Goal: Information Seeking & Learning: Learn about a topic

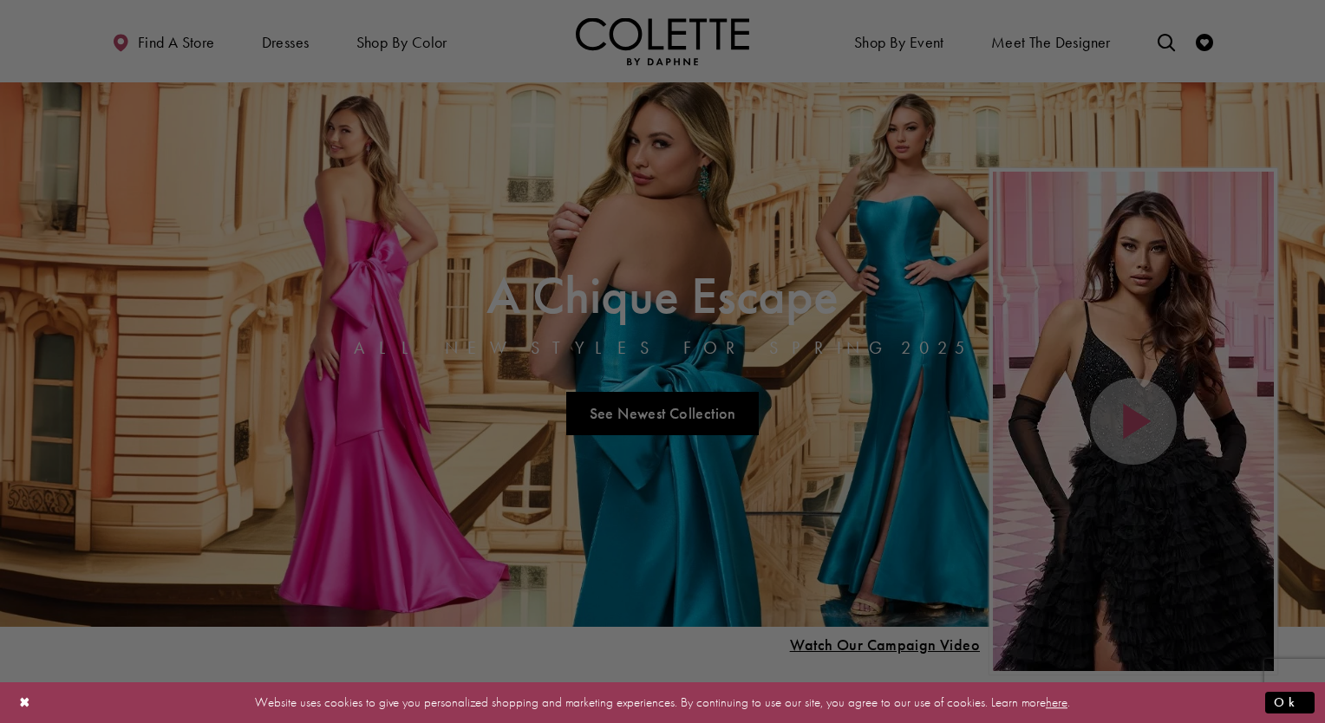
click at [922, 43] on div at bounding box center [669, 365] width 1338 height 730
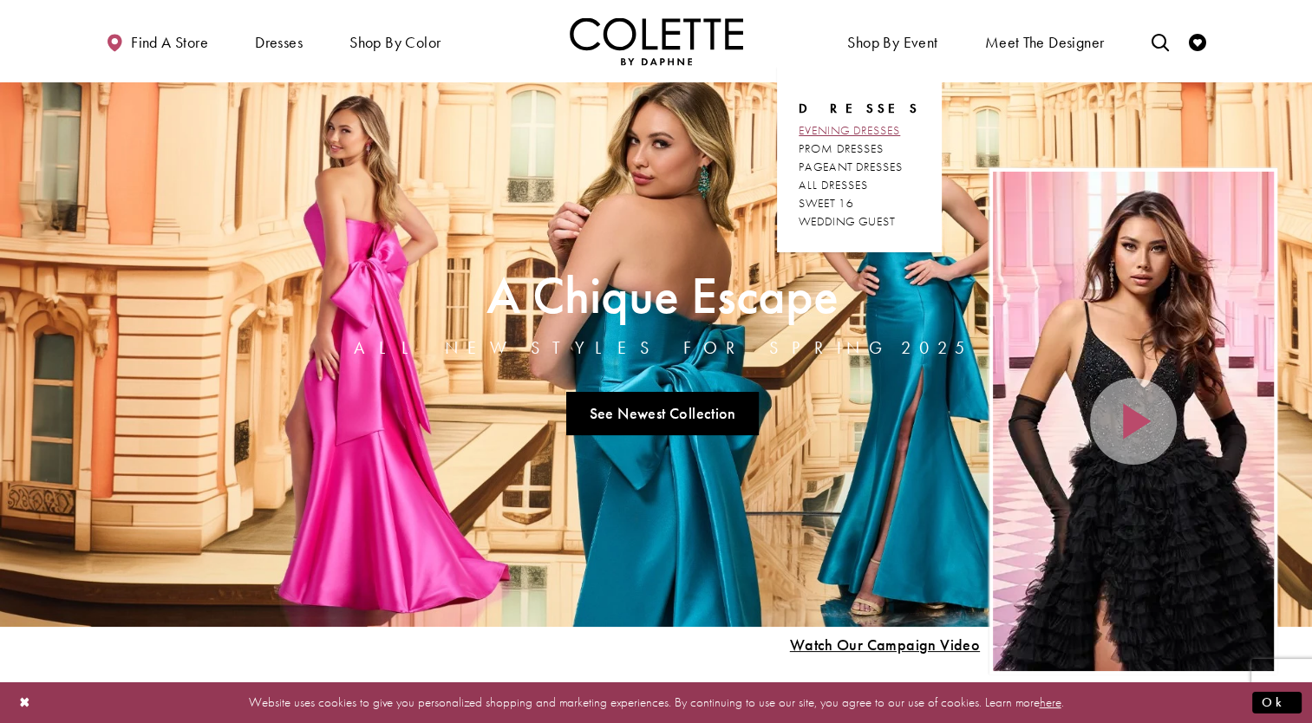
click at [877, 130] on span "EVENING DRESSES" at bounding box center [849, 130] width 101 height 16
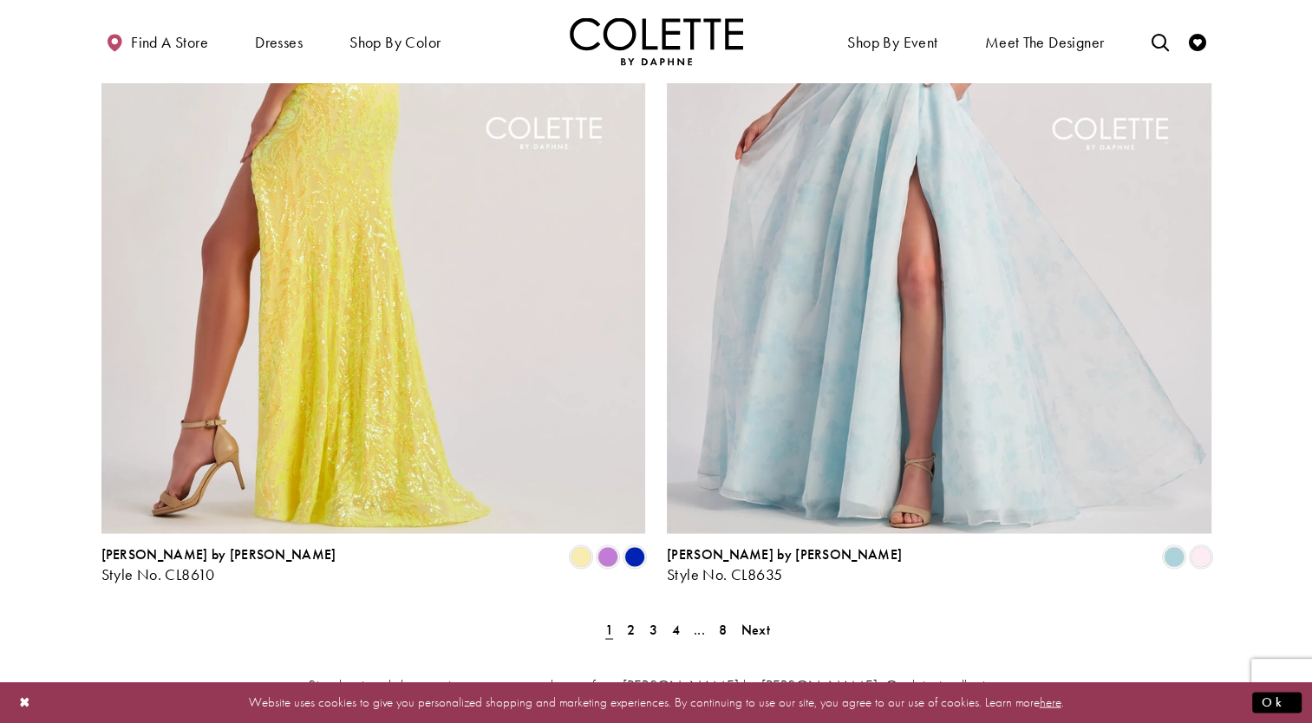
scroll to position [2997, 0]
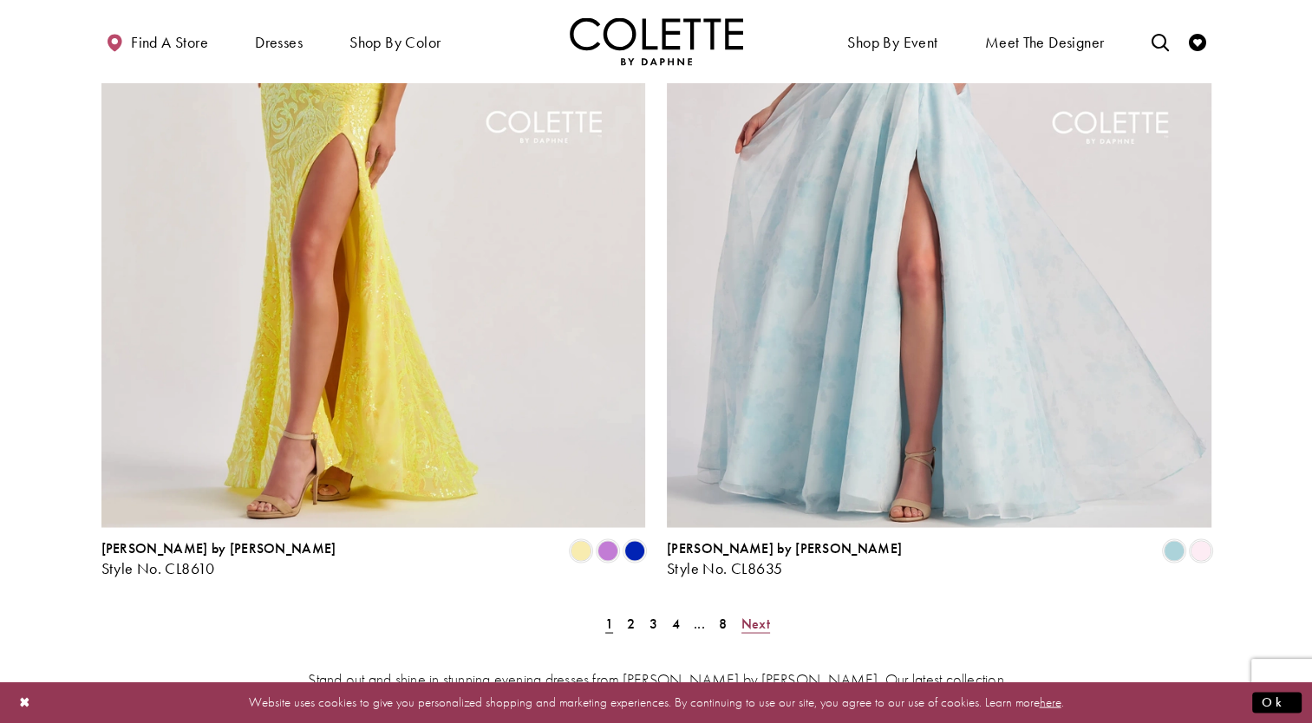
click at [757, 614] on span "Next" at bounding box center [755, 623] width 29 height 18
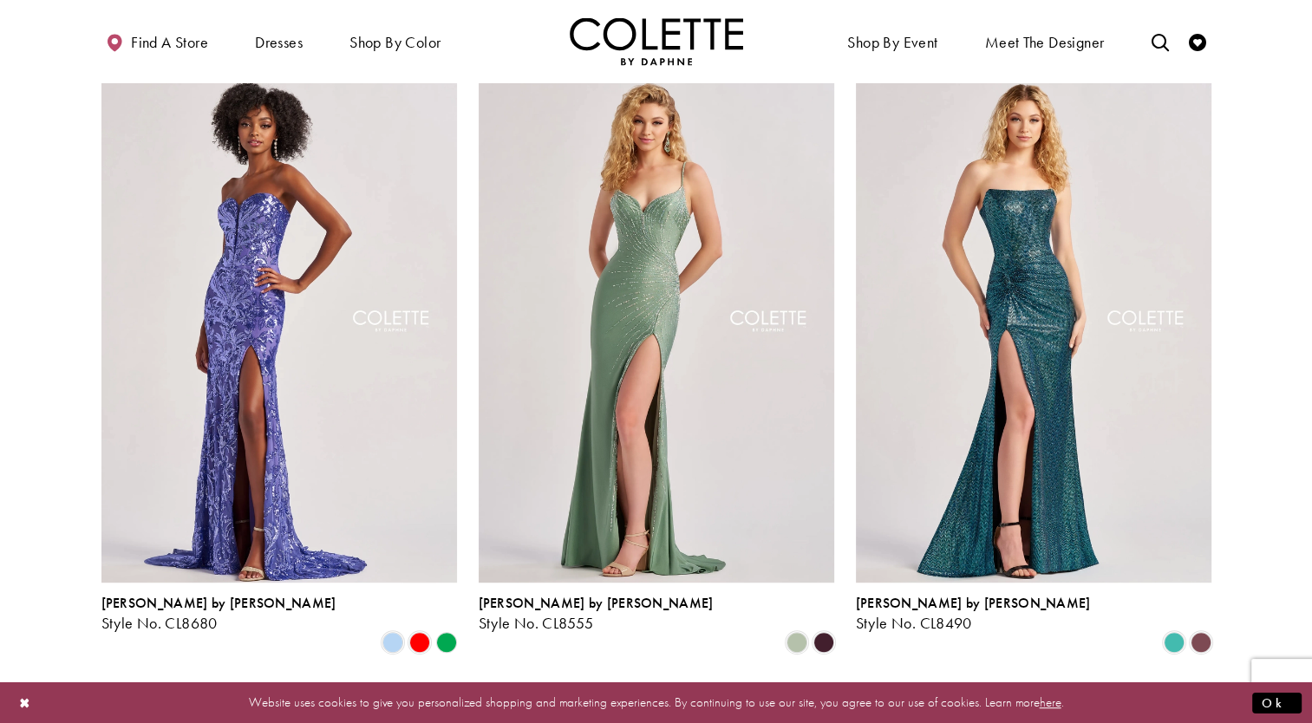
scroll to position [751, 0]
click at [787, 631] on span "Product List" at bounding box center [796, 641] width 21 height 21
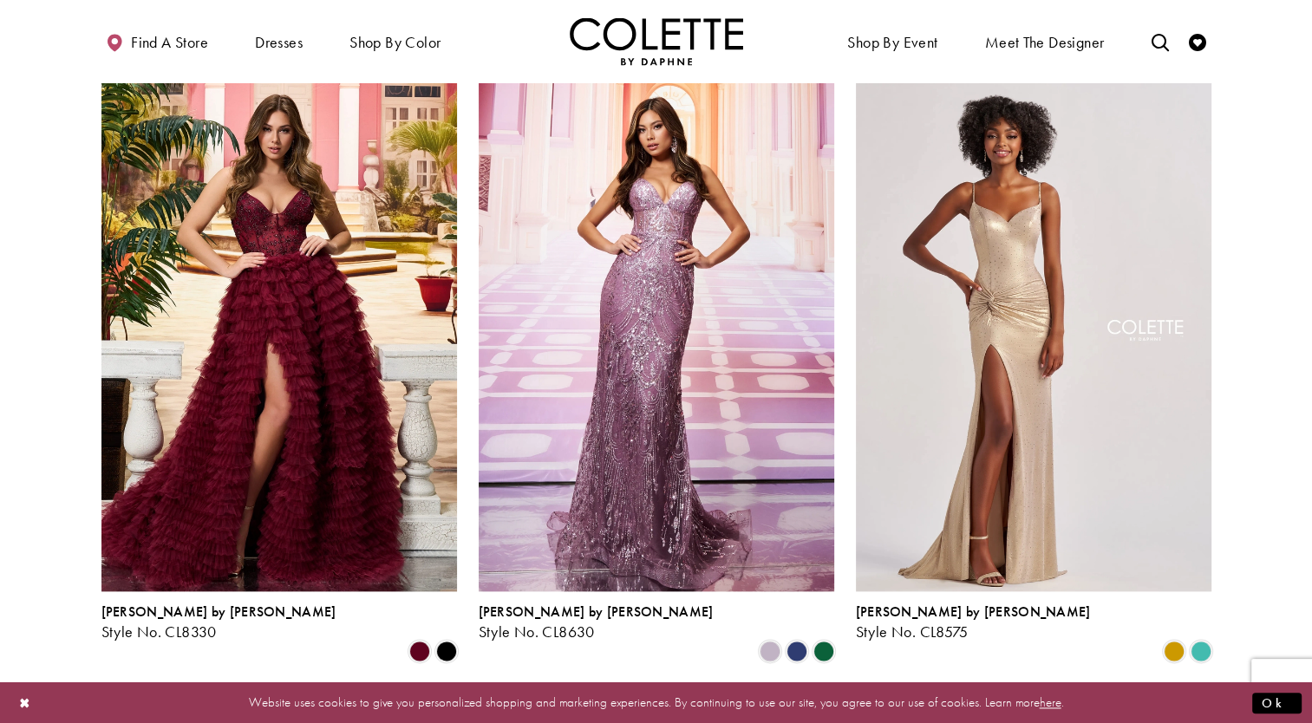
scroll to position [2015, 0]
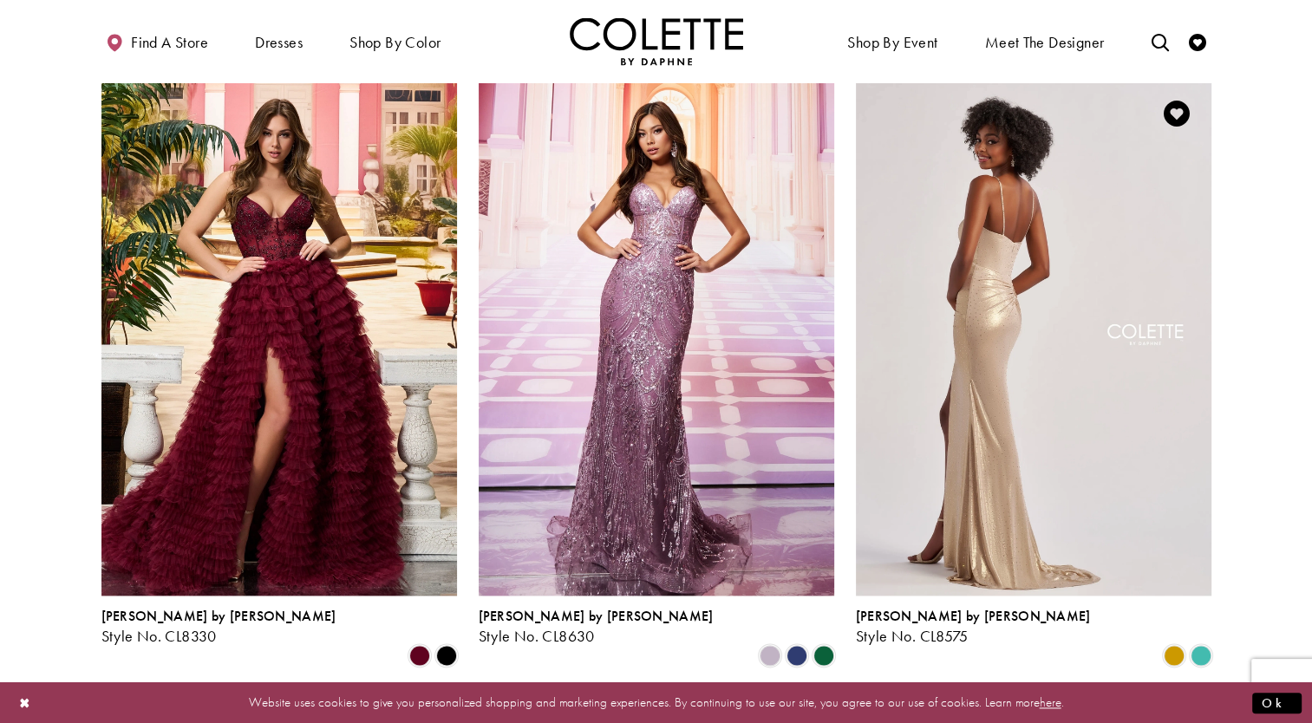
click at [979, 480] on img "Visit Colette by Daphne Style No. CL8575 Page" at bounding box center [1033, 337] width 355 height 517
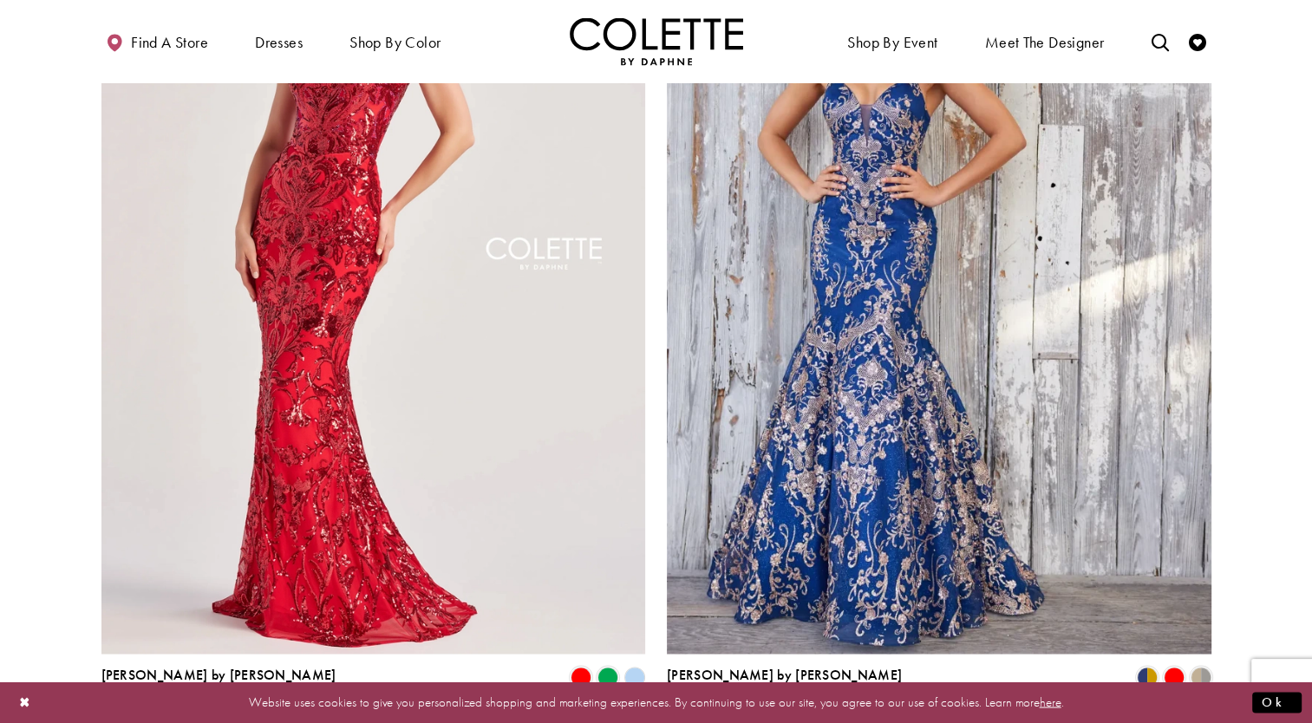
scroll to position [2868, 0]
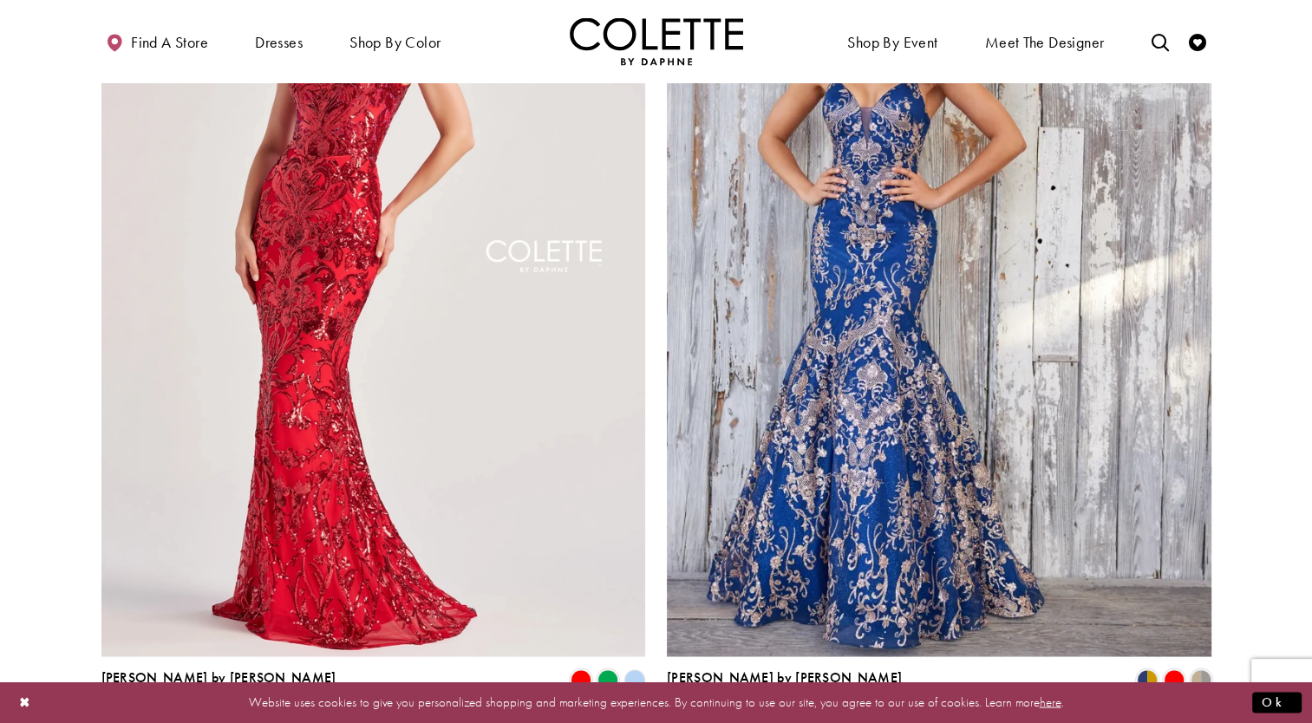
click at [632, 667] on polygon "Product List" at bounding box center [634, 680] width 27 height 27
click at [604, 669] on span "Product List" at bounding box center [607, 679] width 21 height 21
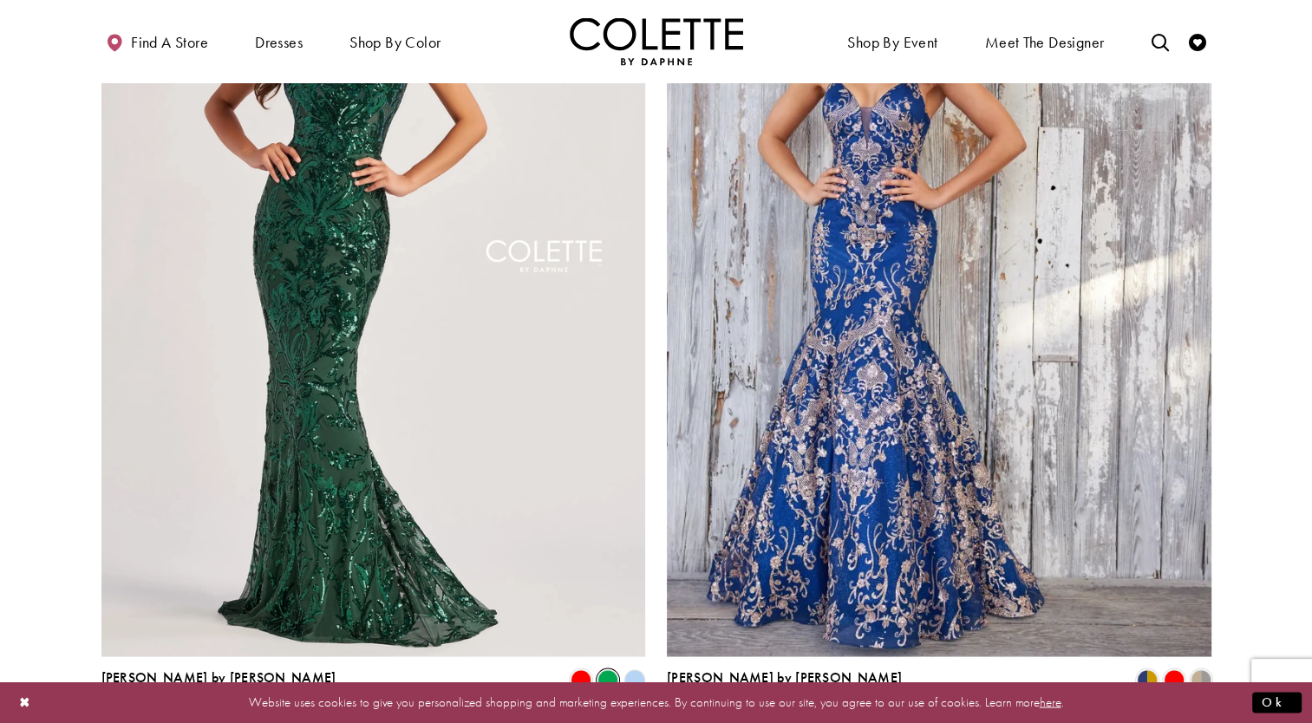
click at [635, 667] on polygon "Product List" at bounding box center [634, 680] width 27 height 27
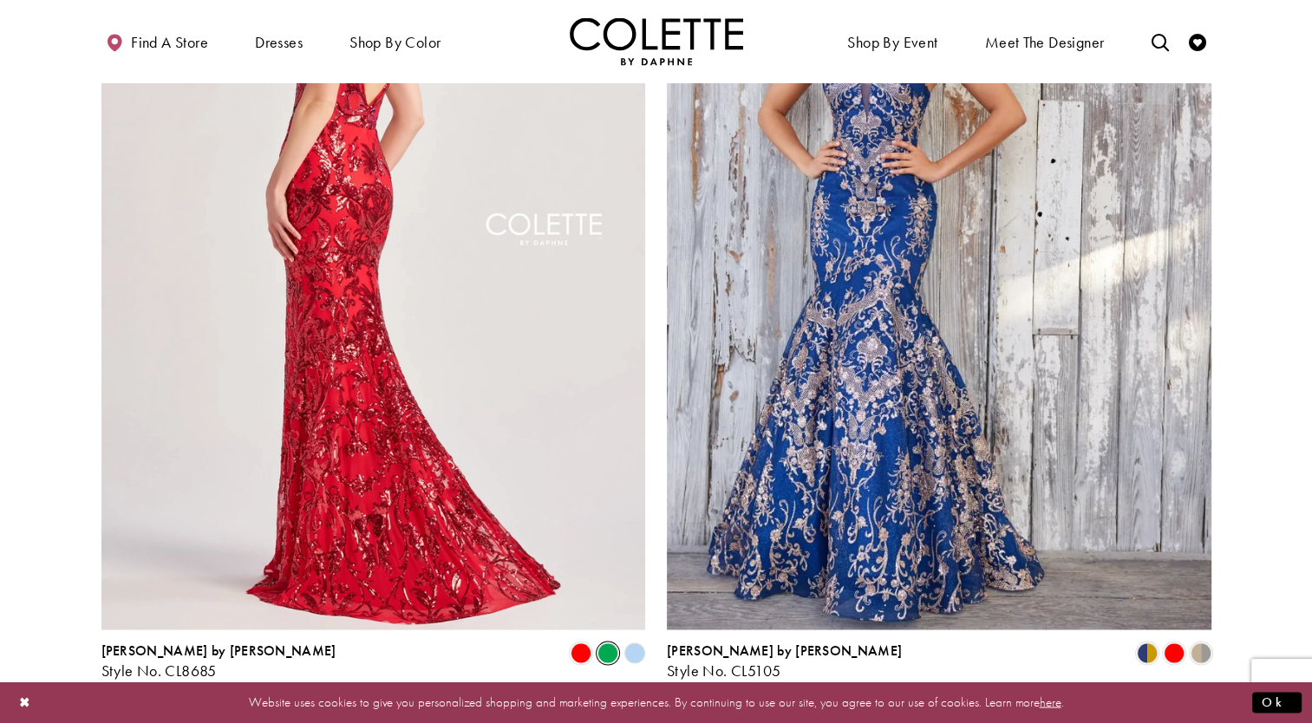
scroll to position [2899, 0]
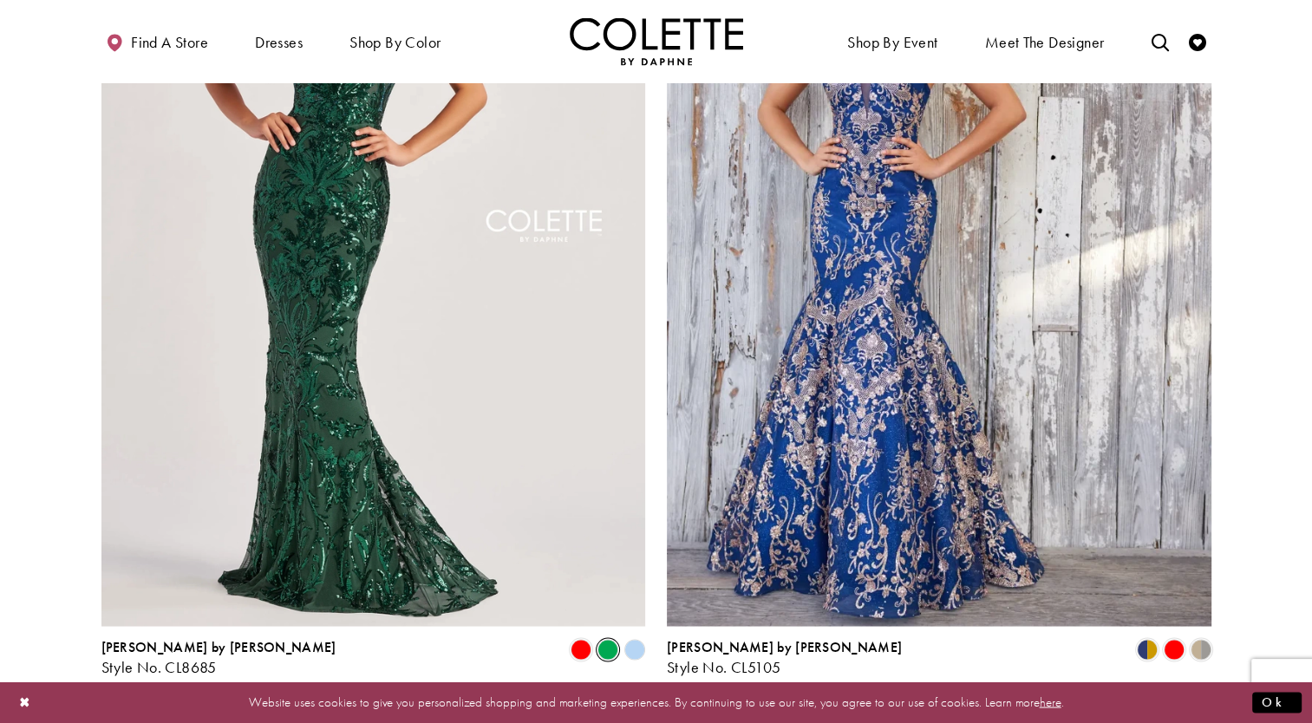
click at [634, 636] on polygon "Product List" at bounding box center [634, 649] width 27 height 27
click at [632, 636] on polygon "Product List" at bounding box center [634, 649] width 27 height 27
click at [739, 713] on span "Next" at bounding box center [744, 722] width 29 height 18
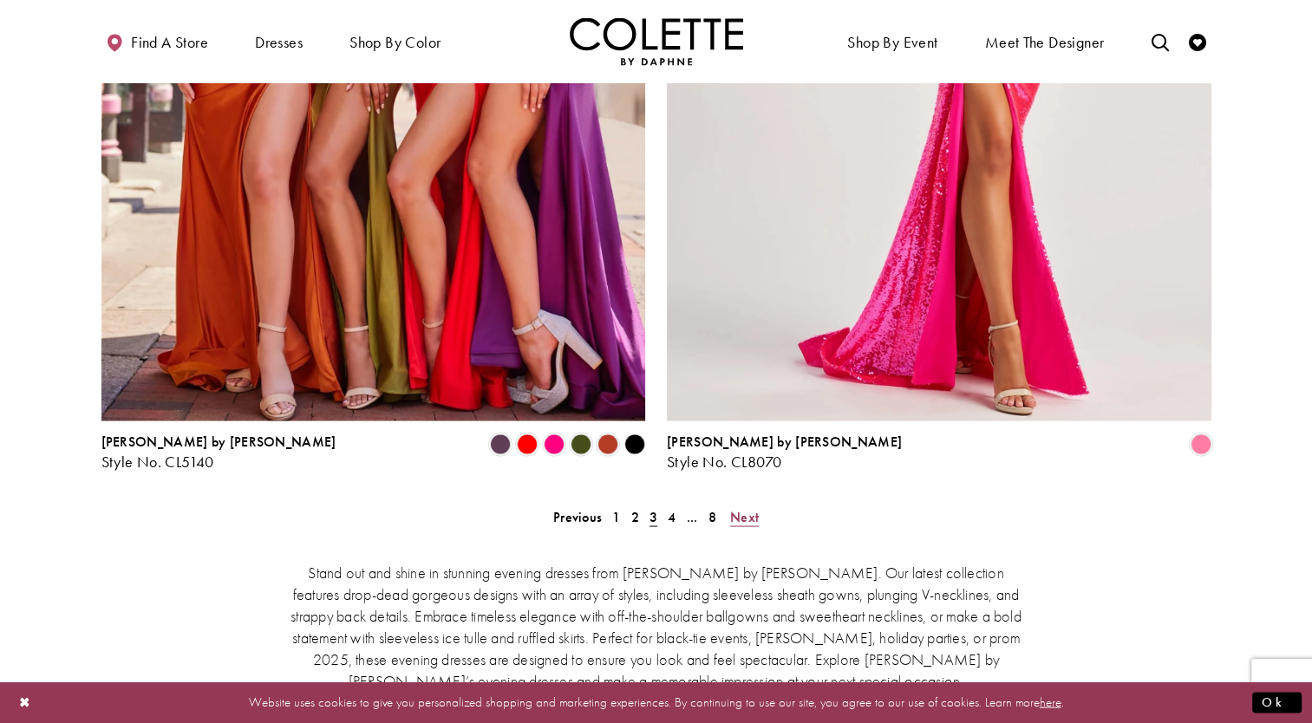
scroll to position [3118, 0]
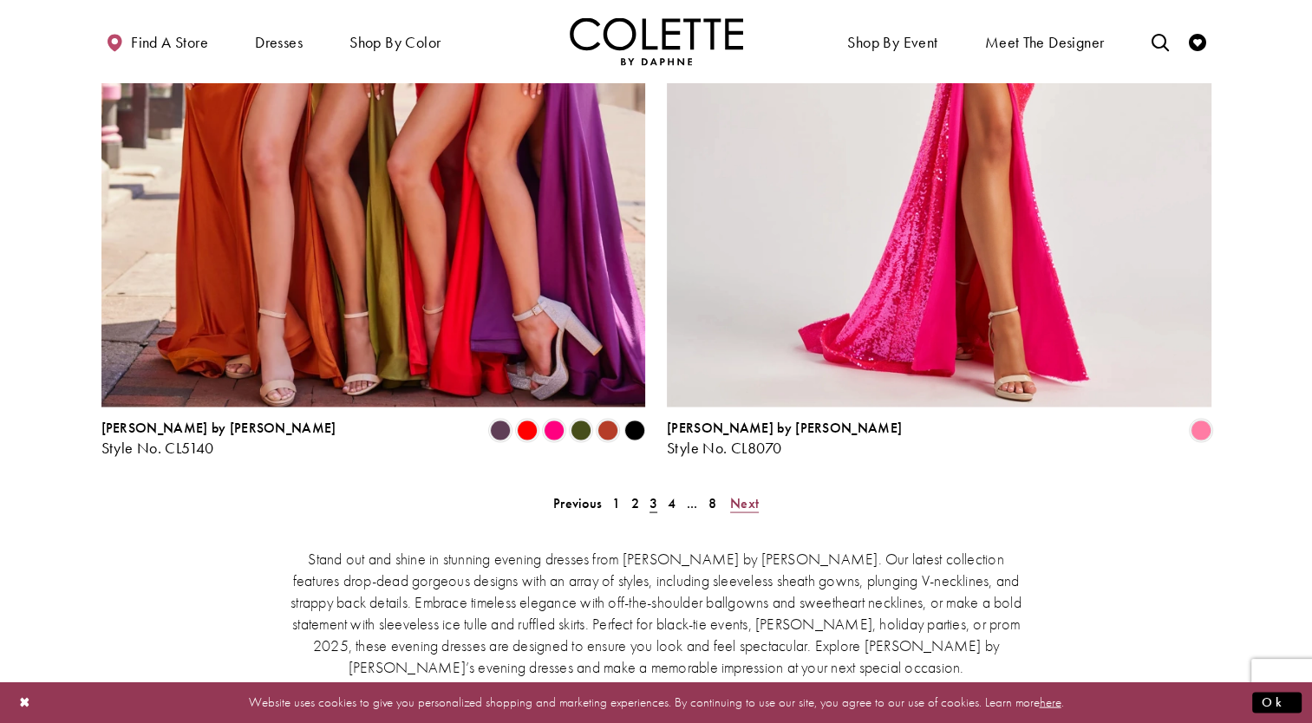
click at [752, 493] on span "Next" at bounding box center [744, 502] width 29 height 18
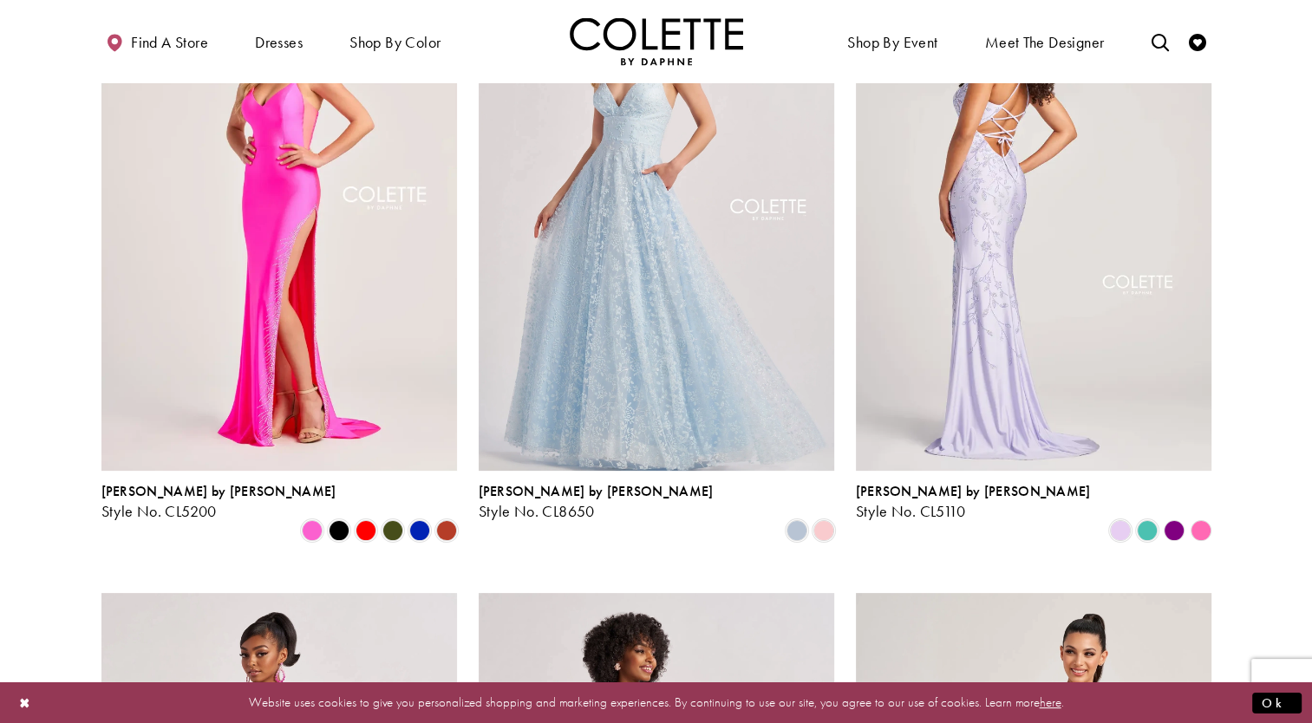
scroll to position [224, 0]
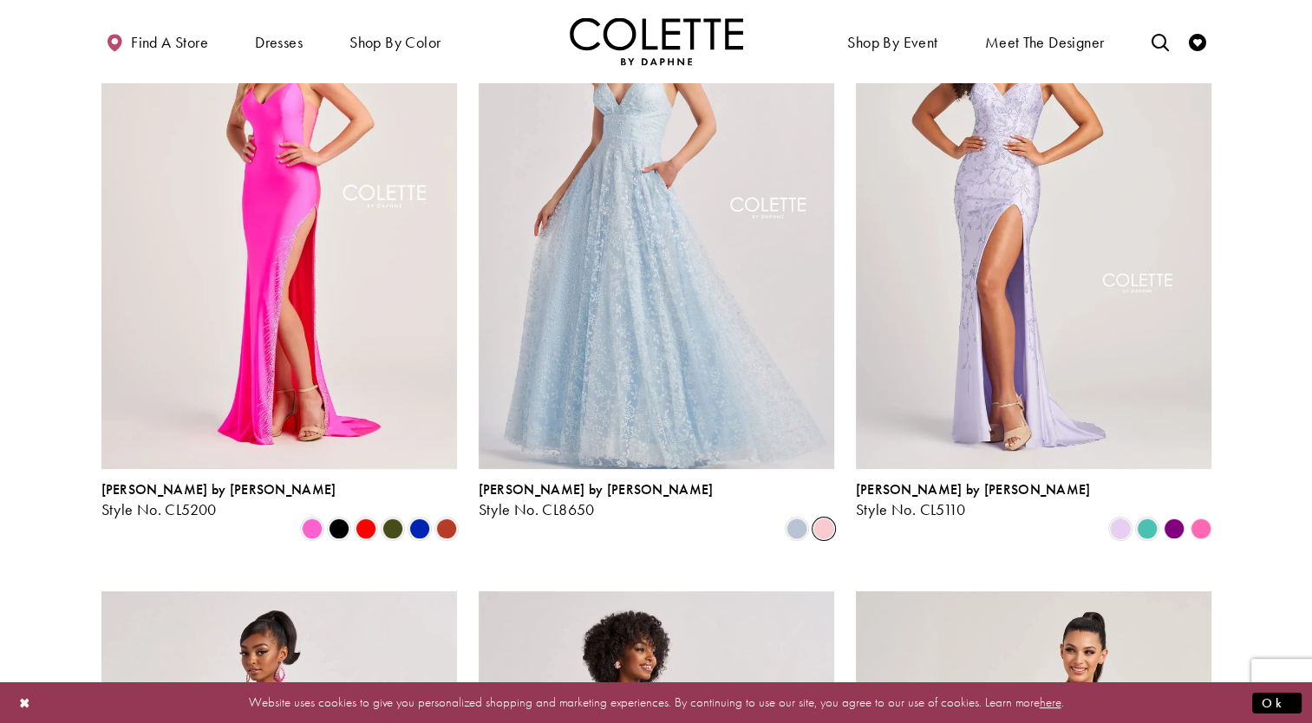
click at [830, 518] on span "Product List" at bounding box center [823, 528] width 21 height 21
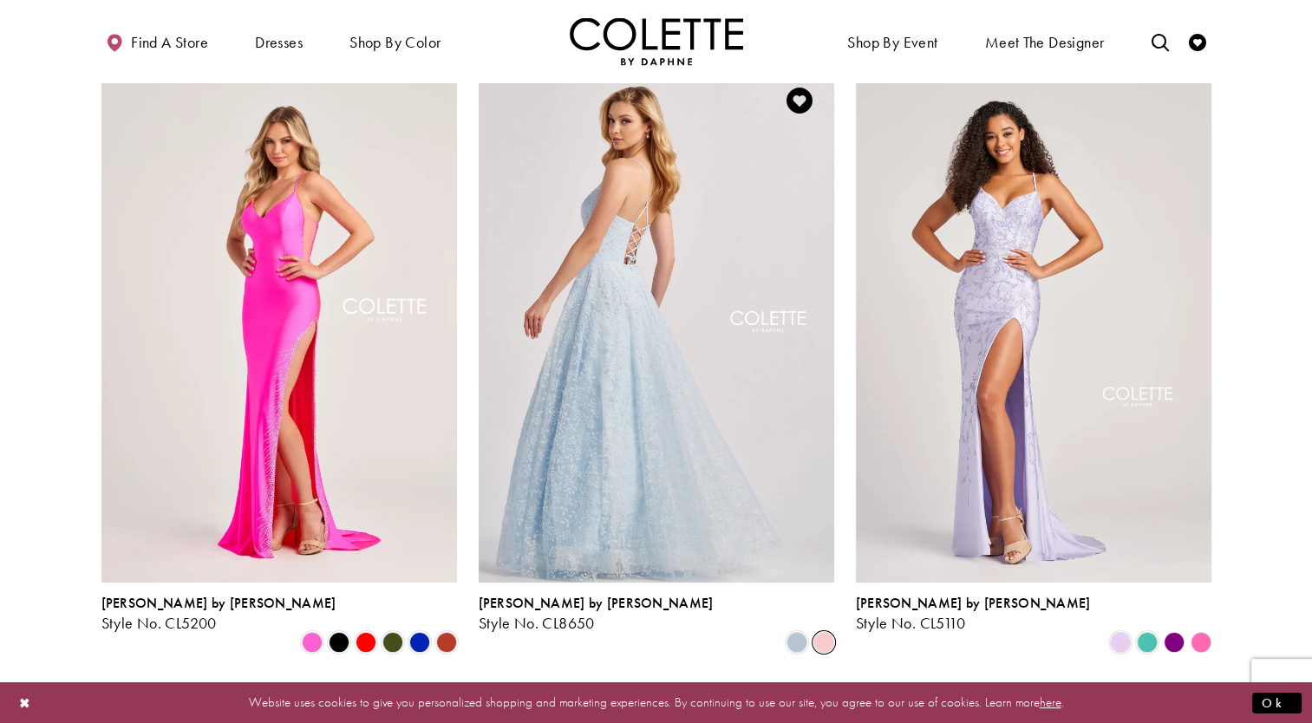
scroll to position [109, 0]
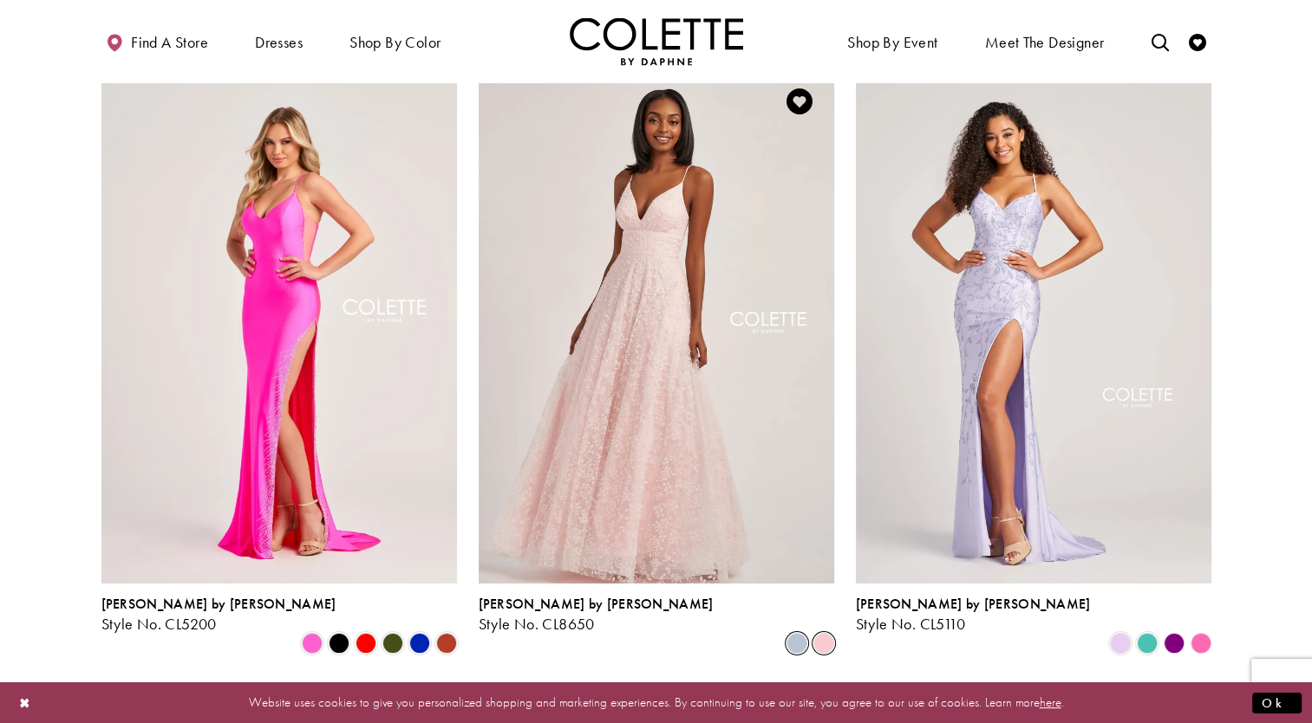
click at [787, 633] on span "Product List" at bounding box center [796, 643] width 21 height 21
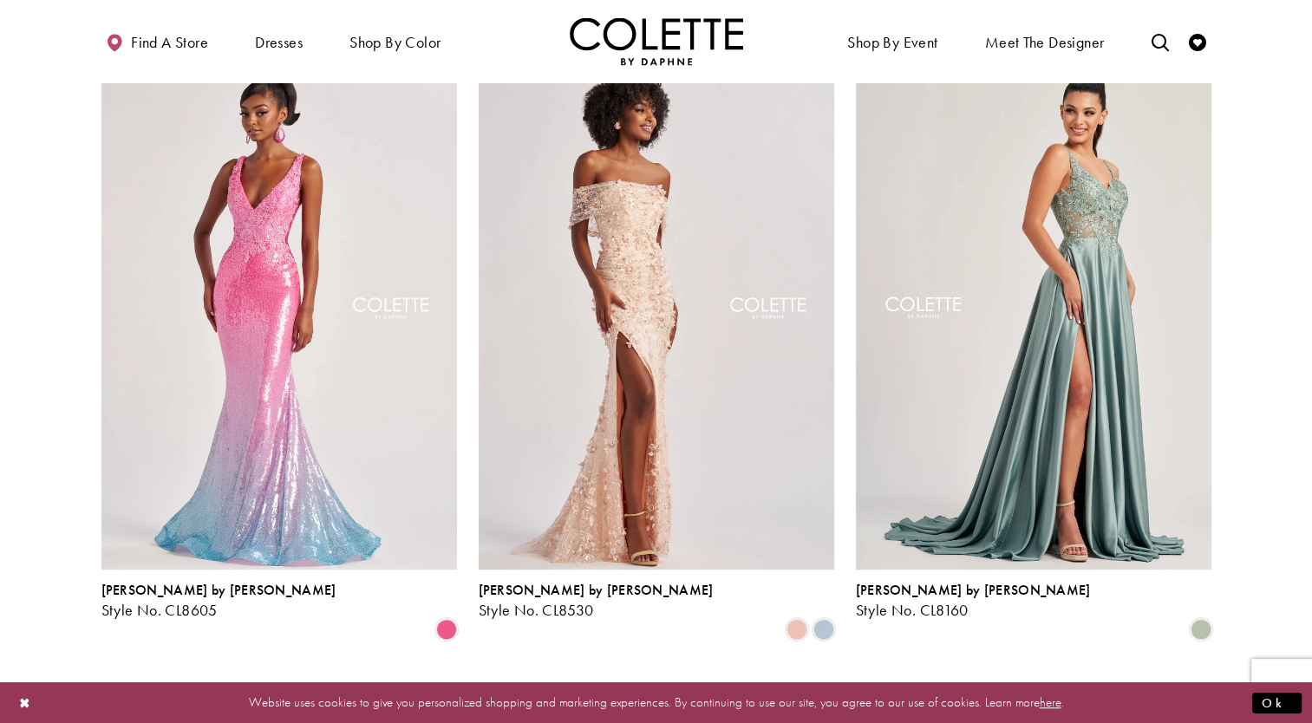
scroll to position [763, 0]
click at [1048, 433] on img "Visit Colette by Daphne Style No. CL8160 Page" at bounding box center [1033, 310] width 355 height 517
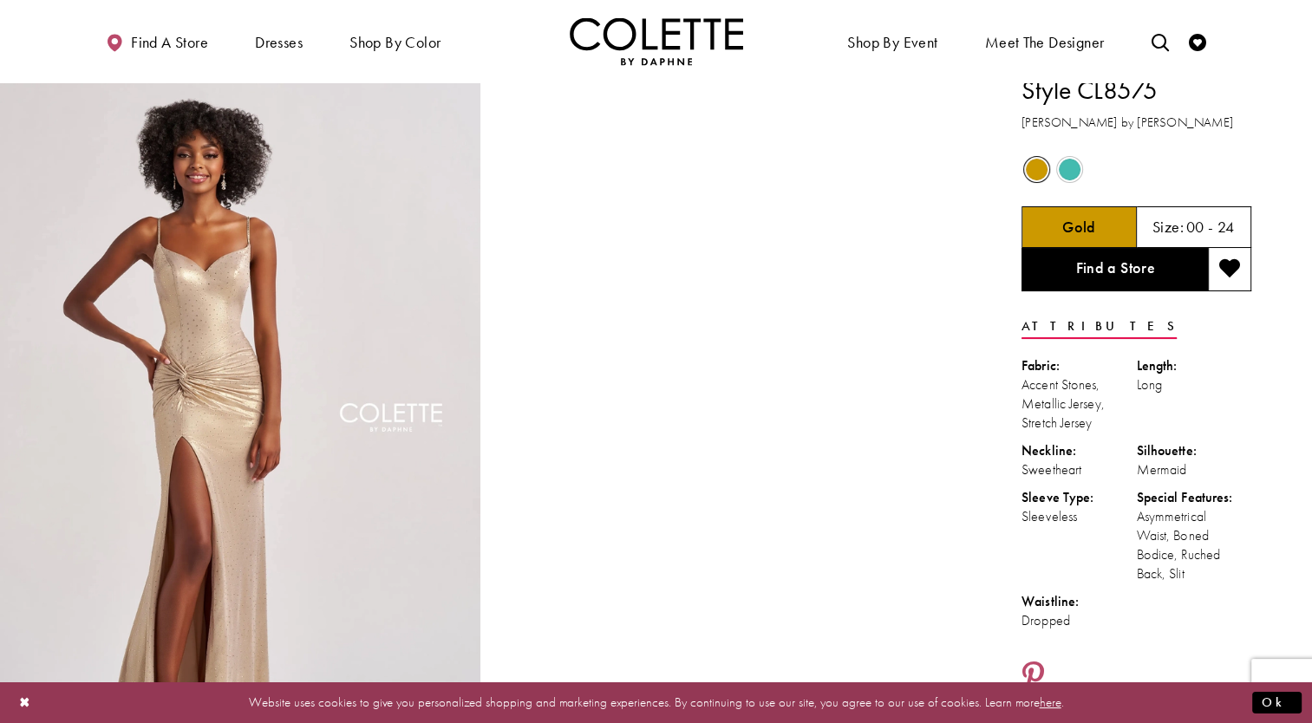
scroll to position [10, 0]
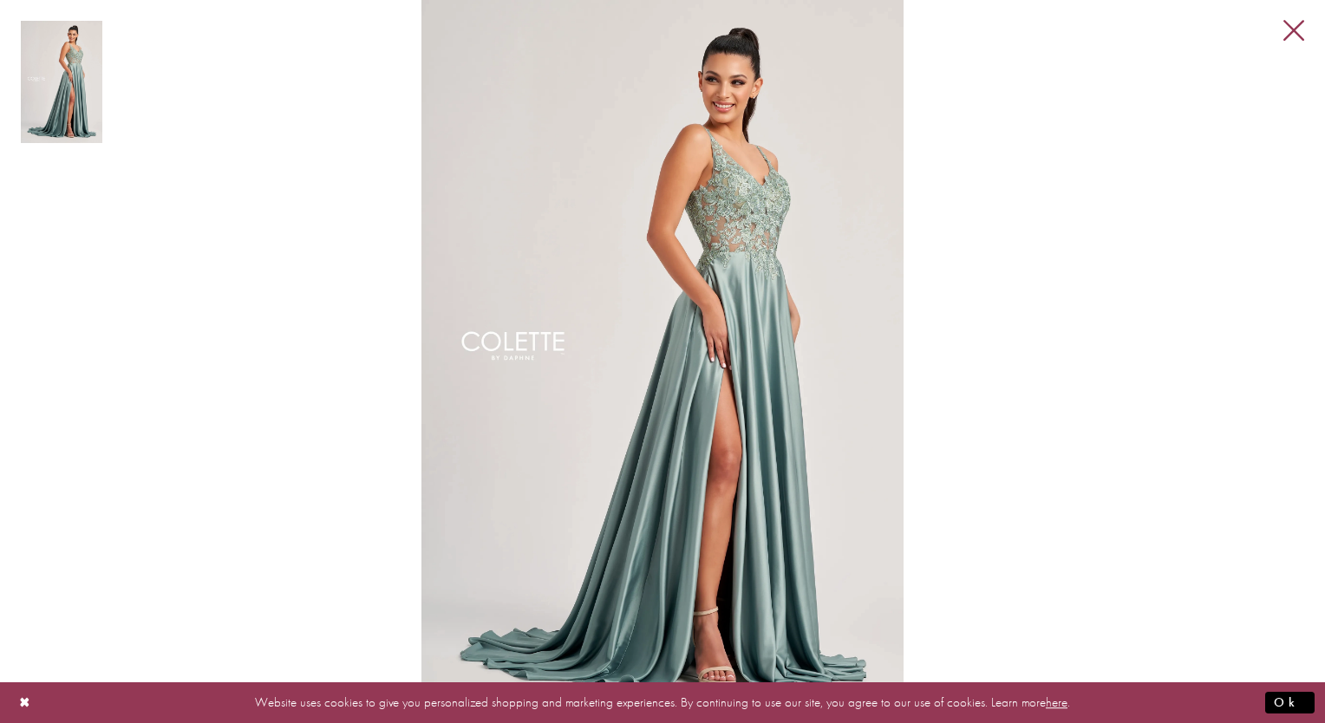
click at [1294, 29] on link "Close" at bounding box center [1293, 31] width 21 height 21
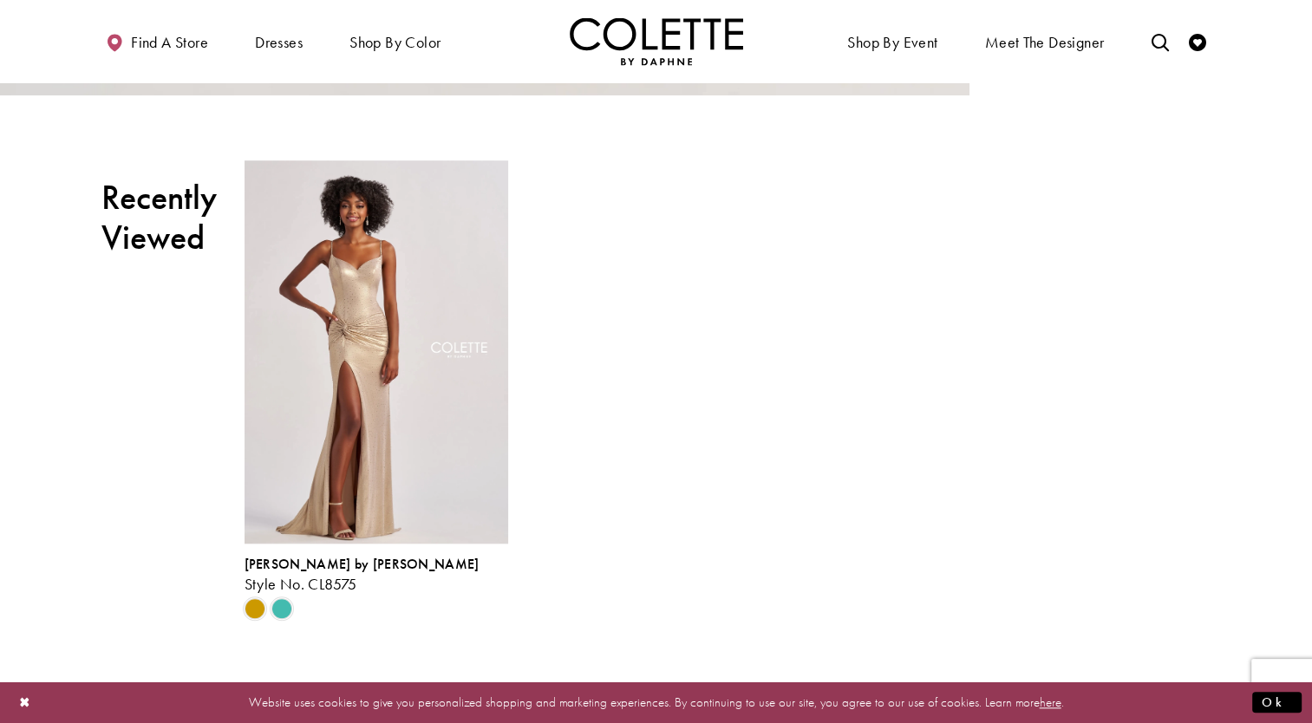
click at [1110, 181] on div "Colette by Daphne Style No. CL8575 Skip Color List #c4f1cc944a to end Color Lis…" at bounding box center [778, 390] width 1073 height 463
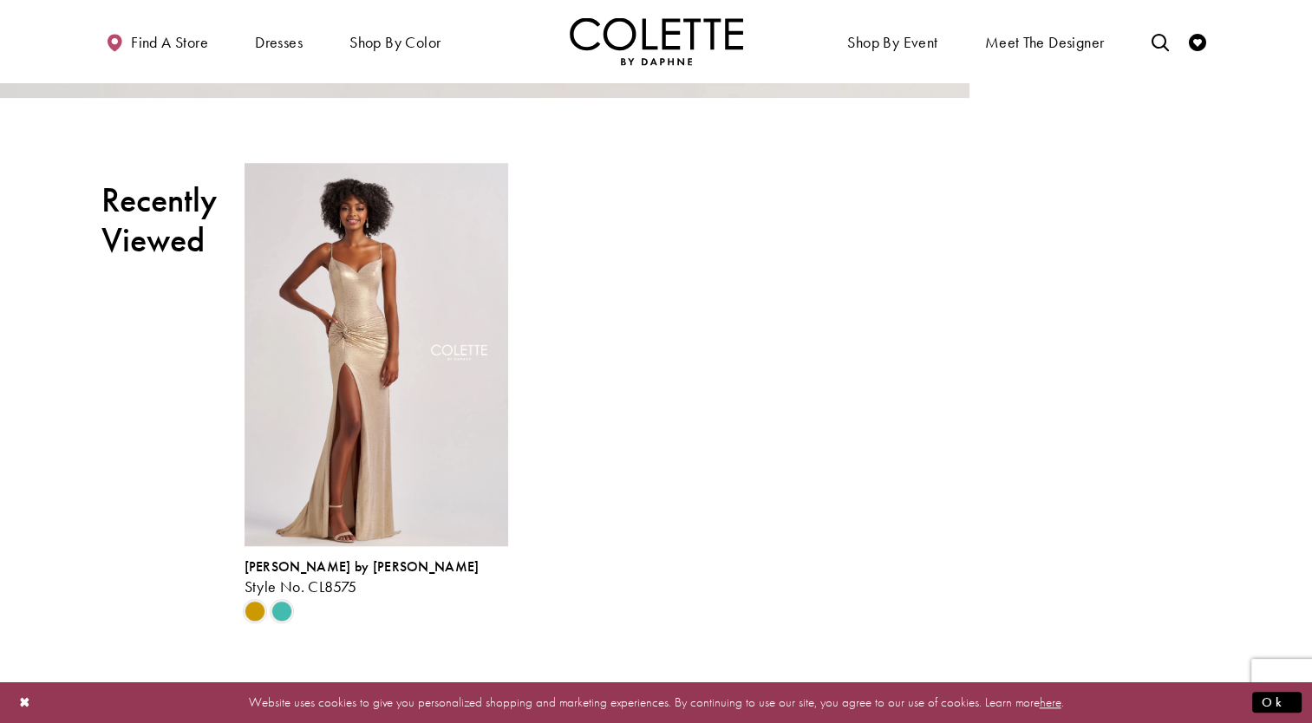
scroll to position [1438, 0]
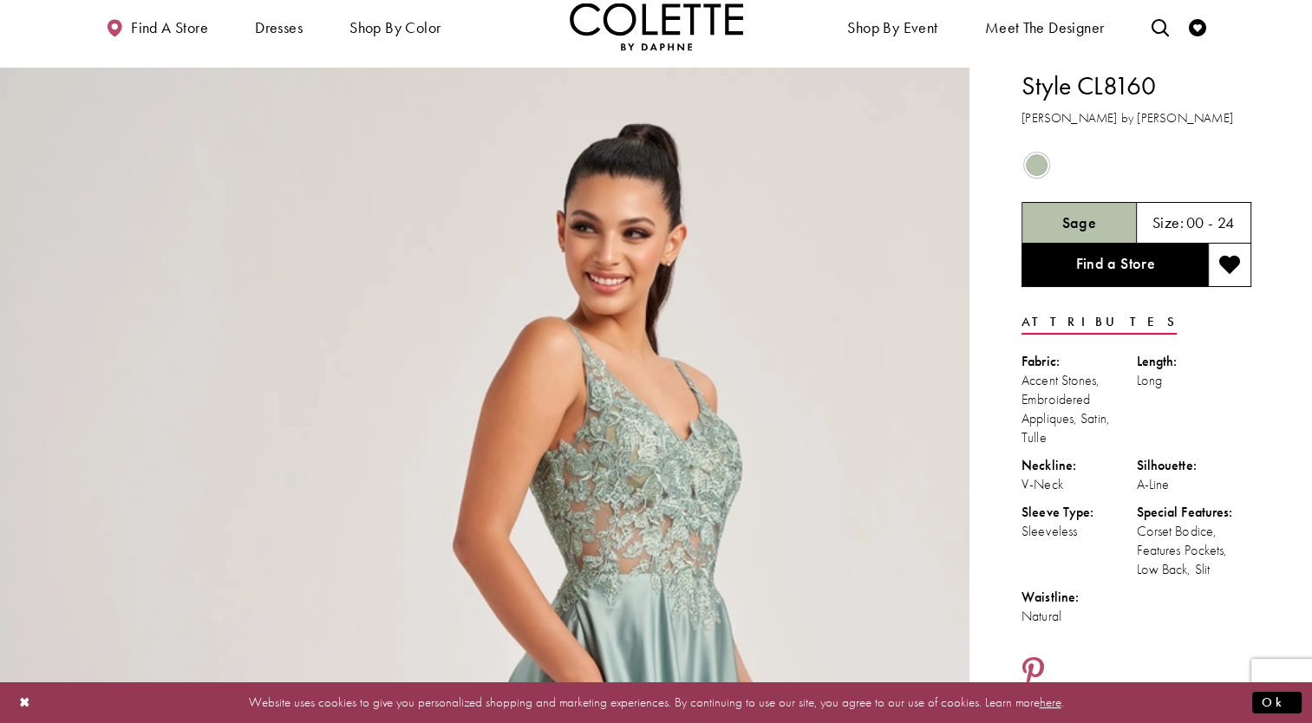
scroll to position [0, 0]
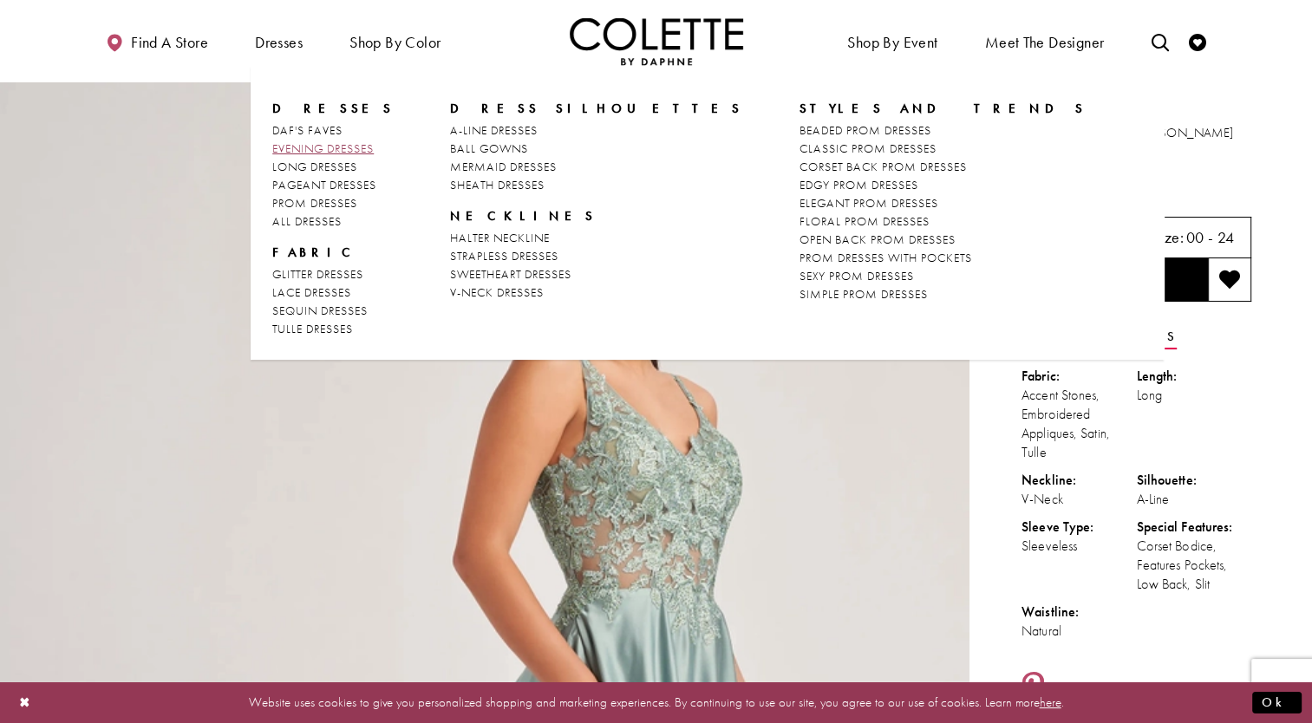
click at [317, 150] on span "EVENING DRESSES" at bounding box center [322, 148] width 101 height 16
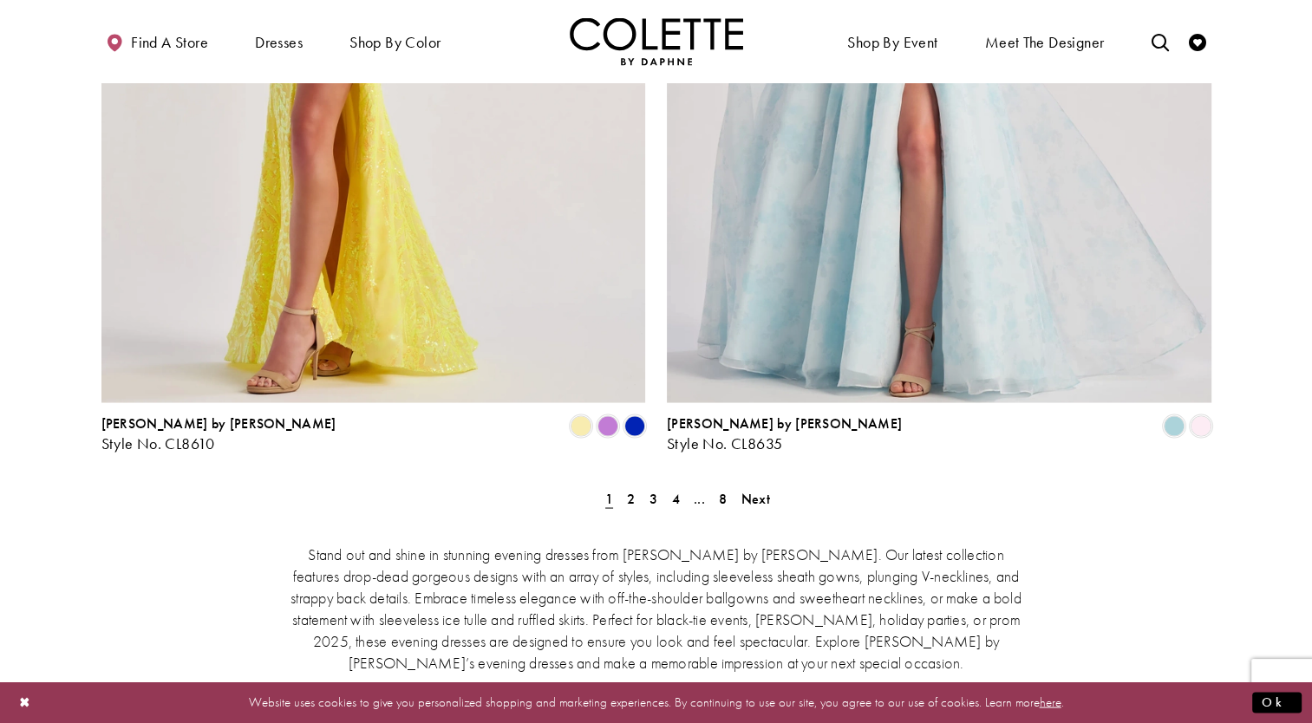
scroll to position [3115, 0]
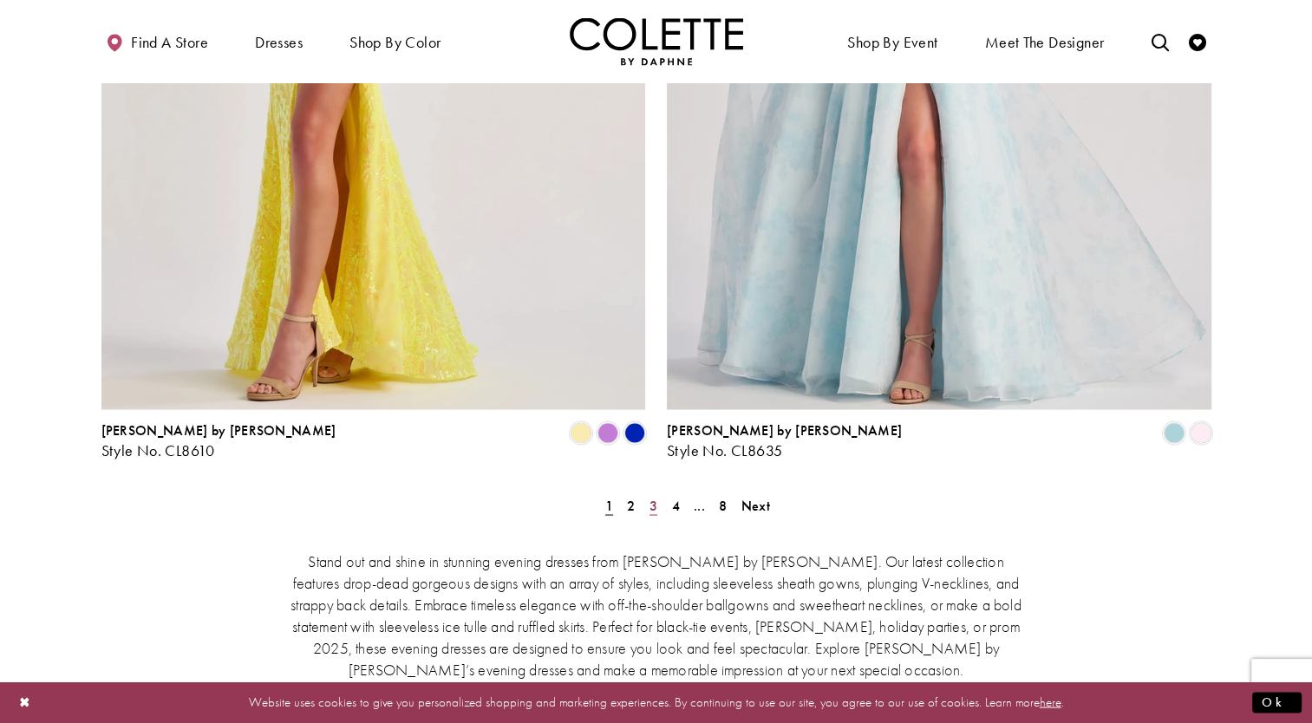
click at [652, 496] on span "3" at bounding box center [653, 505] width 8 height 18
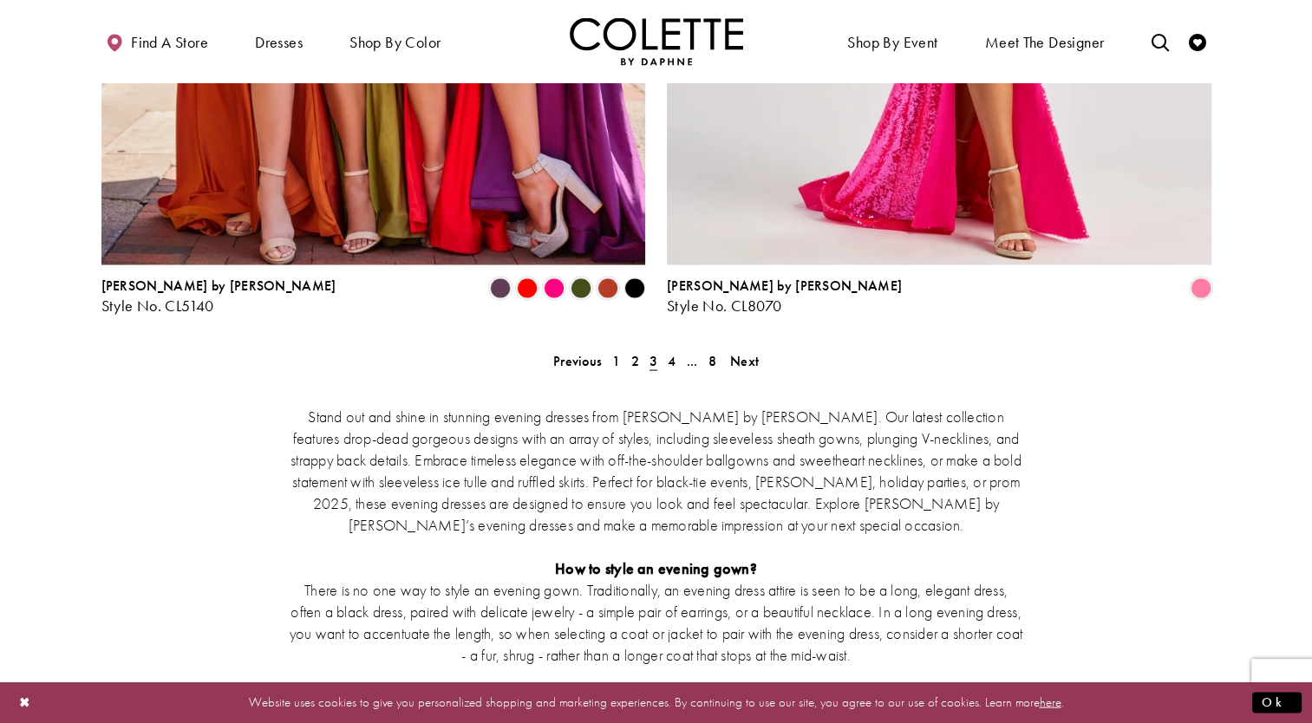
scroll to position [3258, 0]
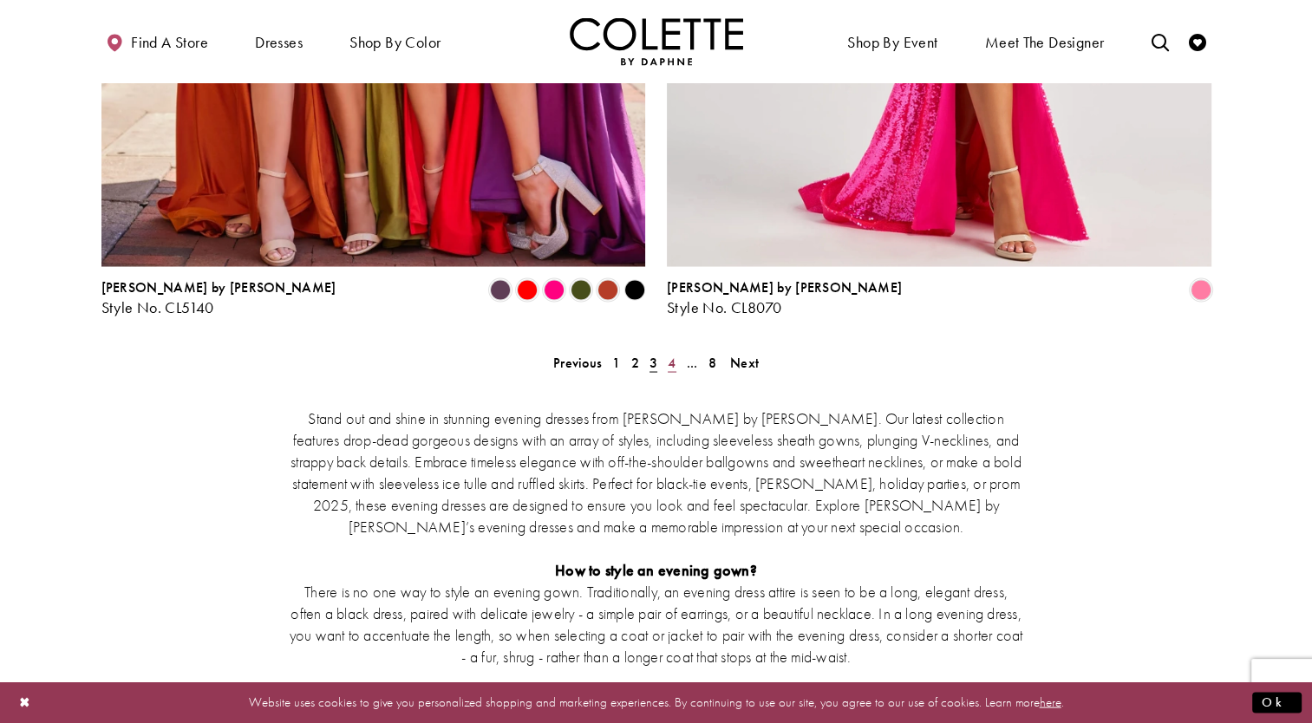
click at [671, 353] on span "4" at bounding box center [672, 362] width 8 height 18
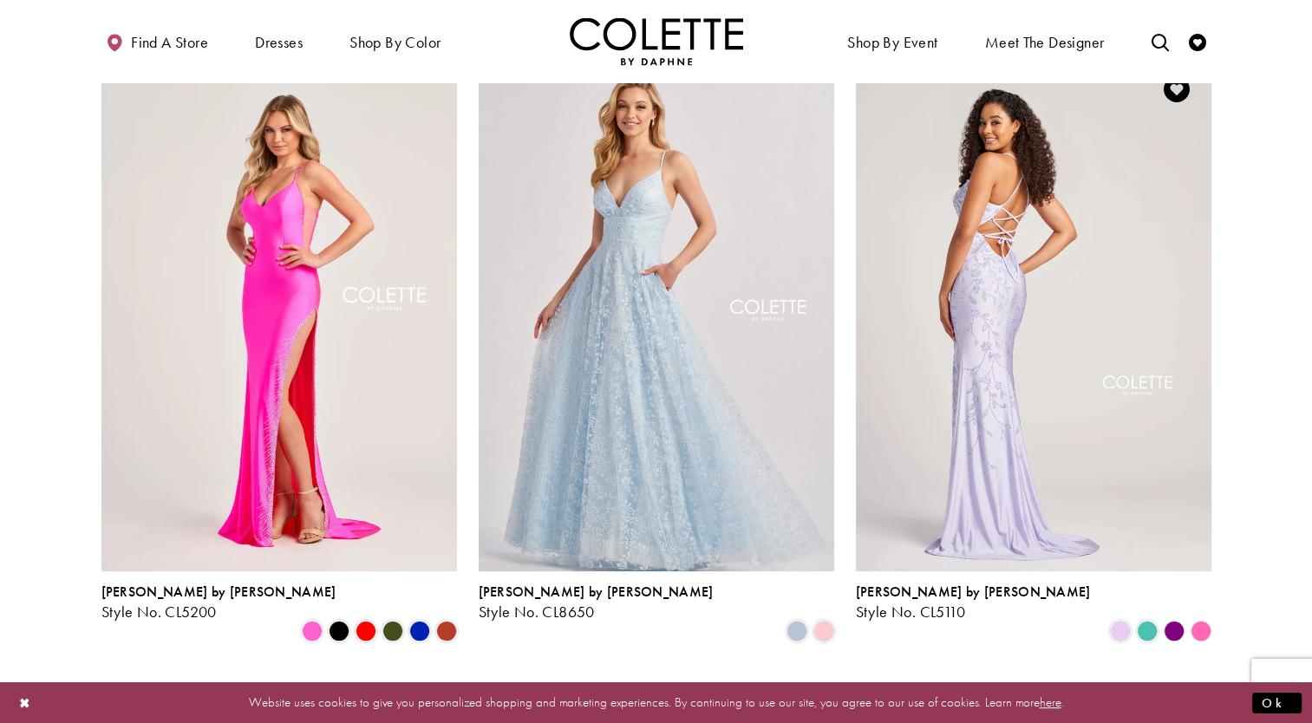
scroll to position [121, 0]
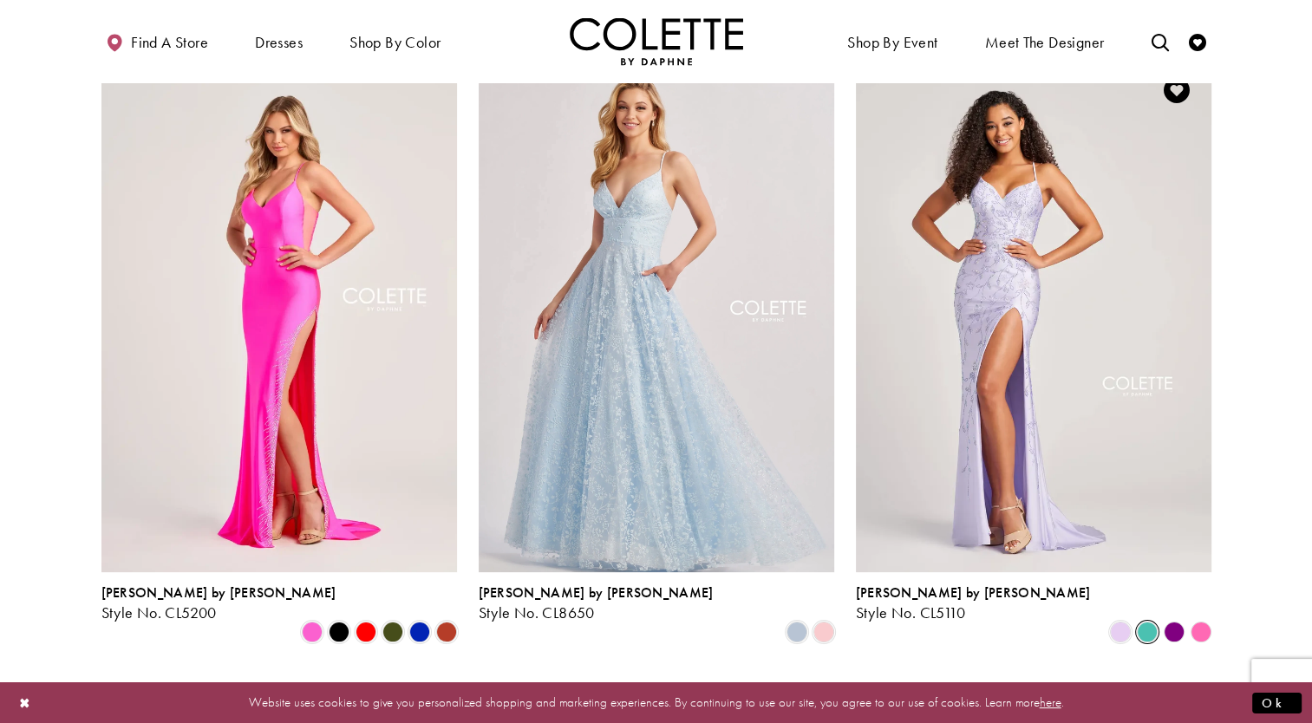
click at [1153, 622] on span "Product List" at bounding box center [1147, 632] width 21 height 21
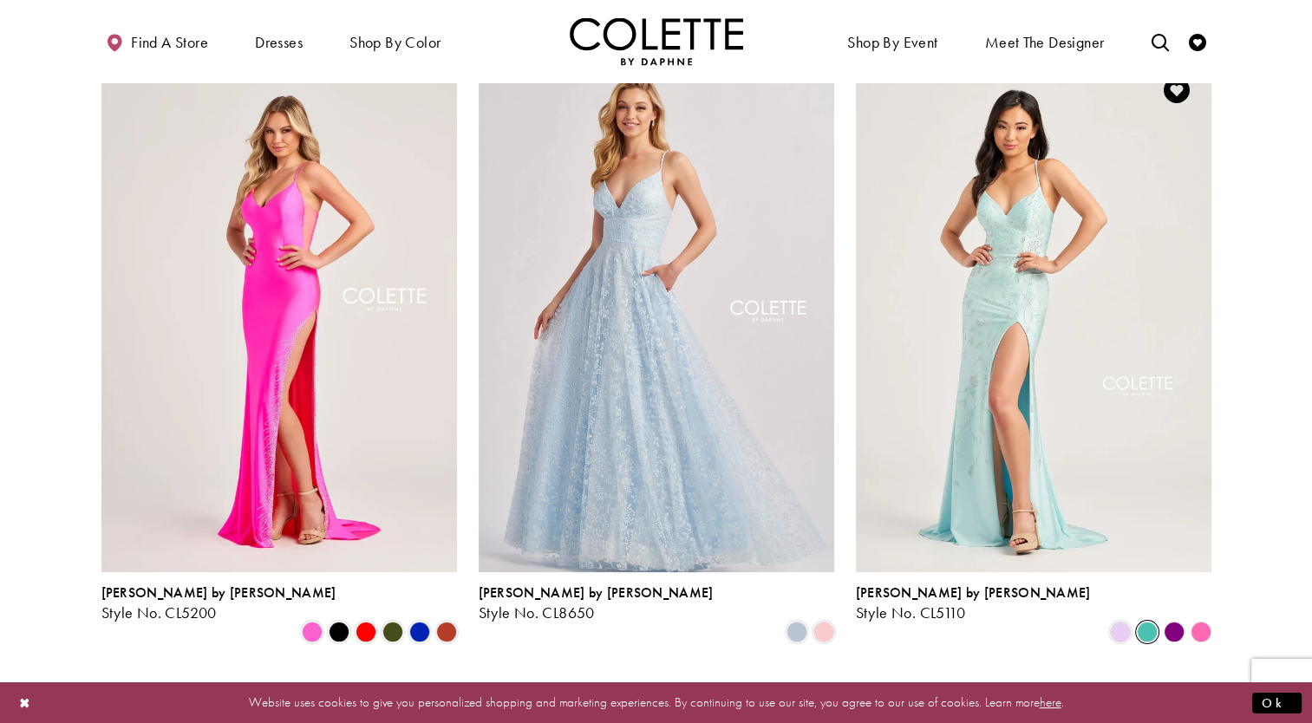
click at [1175, 619] on polygon "Product List" at bounding box center [1173, 632] width 27 height 27
click at [1177, 619] on polygon "Product List" at bounding box center [1173, 632] width 27 height 27
click at [1210, 622] on icon "Product List" at bounding box center [1200, 632] width 21 height 21
click at [1203, 619] on polygon "Product List" at bounding box center [1200, 632] width 27 height 27
click at [1122, 622] on span "Product List" at bounding box center [1120, 632] width 21 height 21
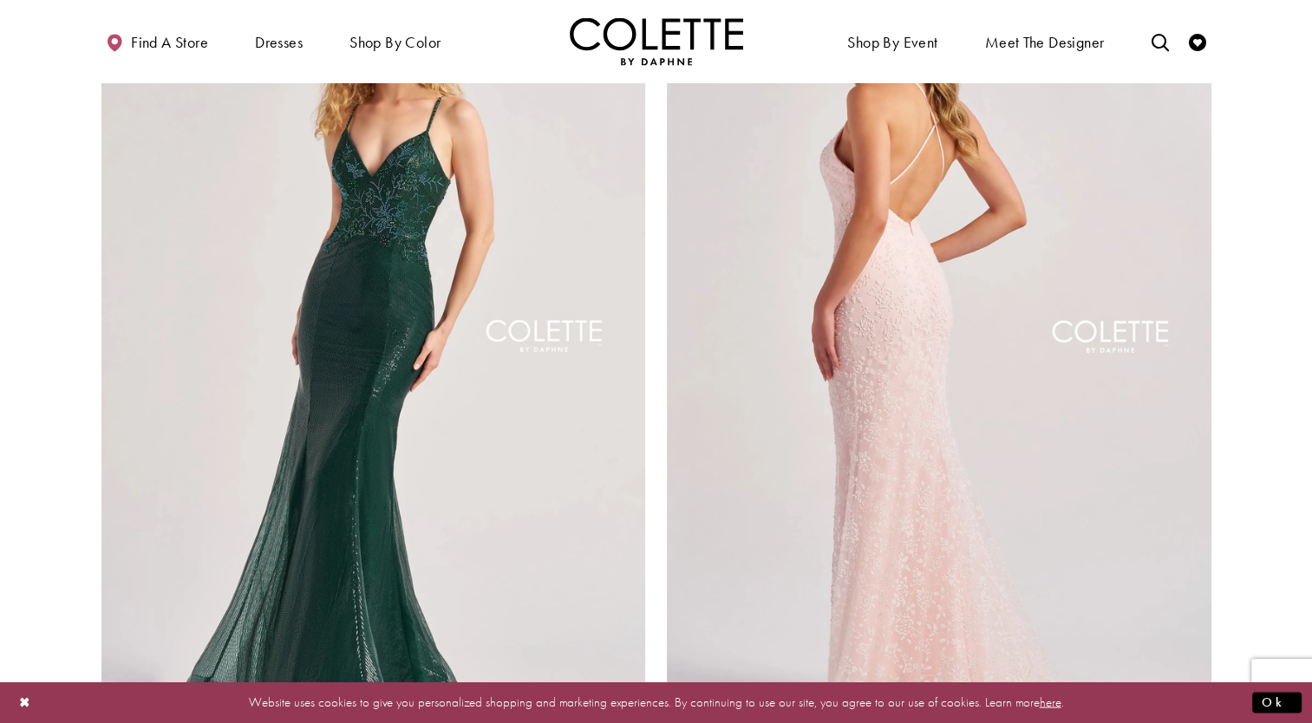
scroll to position [2788, 0]
click at [926, 374] on img "Visit Colette by Daphne Style No. CL8655 Page" at bounding box center [939, 341] width 545 height 792
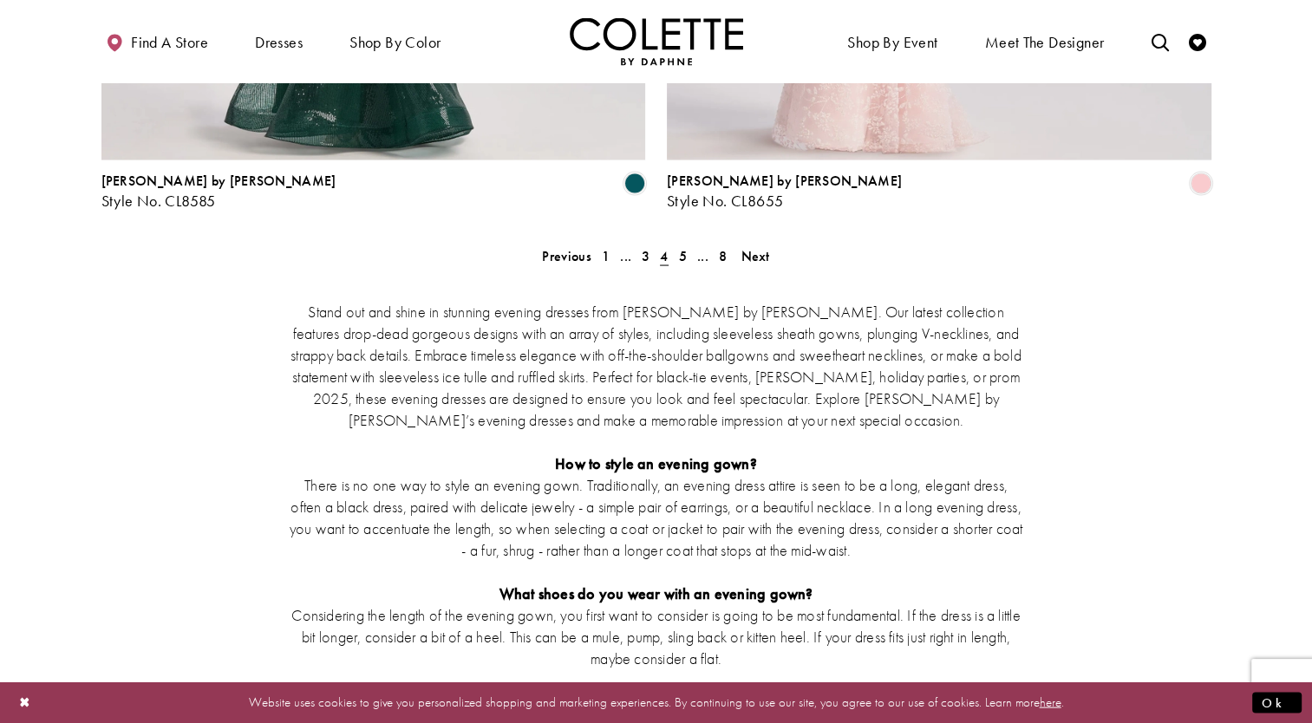
scroll to position [3362, 0]
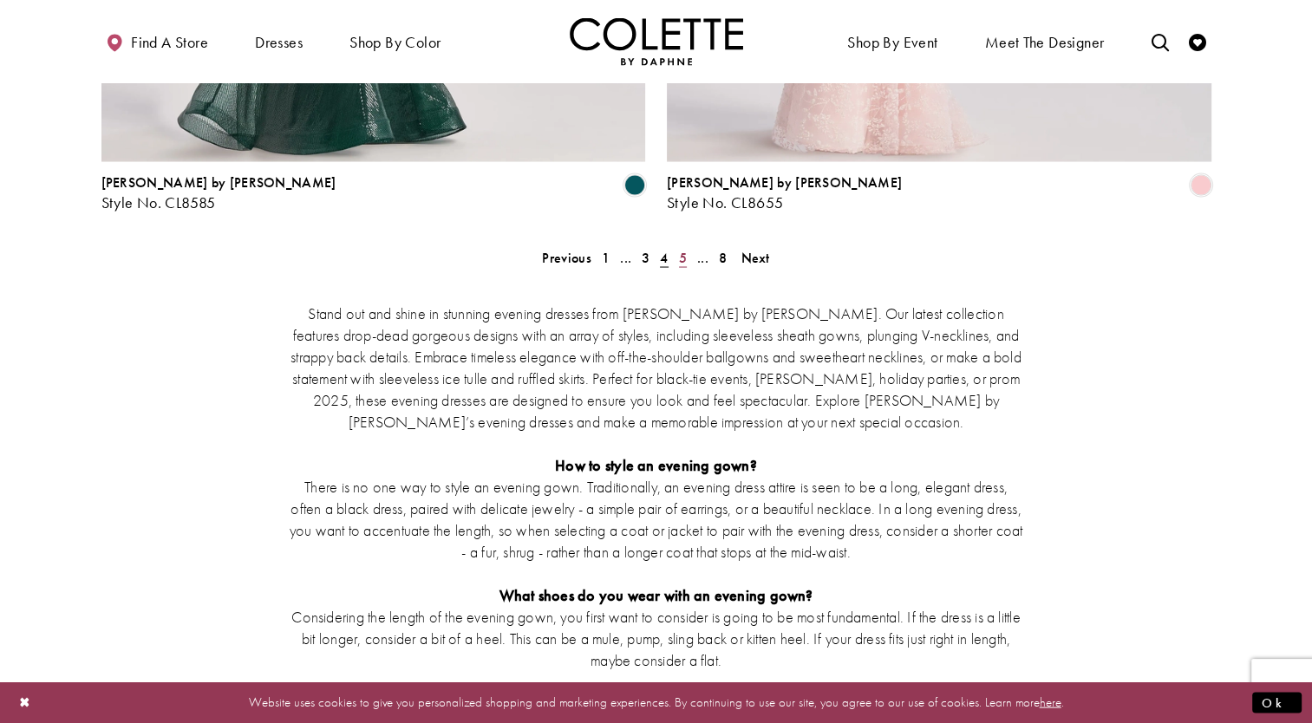
click at [681, 249] on span "5" at bounding box center [683, 258] width 8 height 18
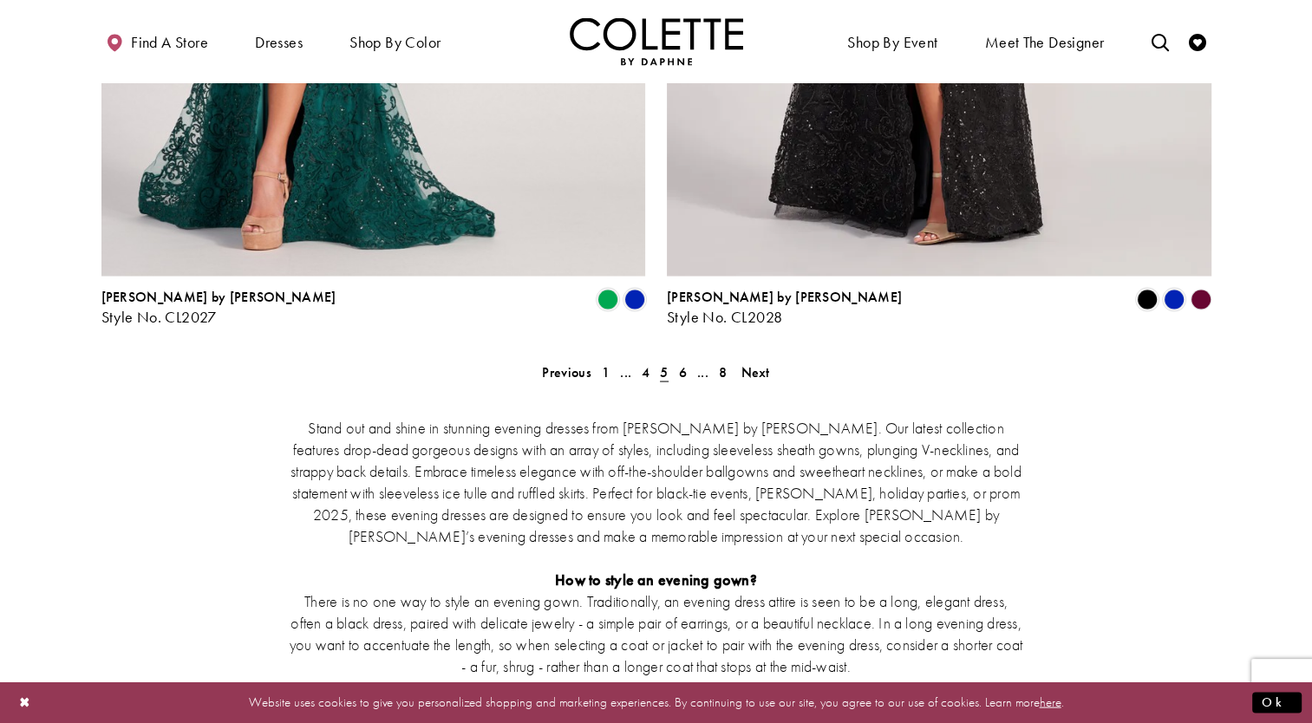
scroll to position [3250, 0]
click at [679, 362] on span "6" at bounding box center [683, 371] width 8 height 18
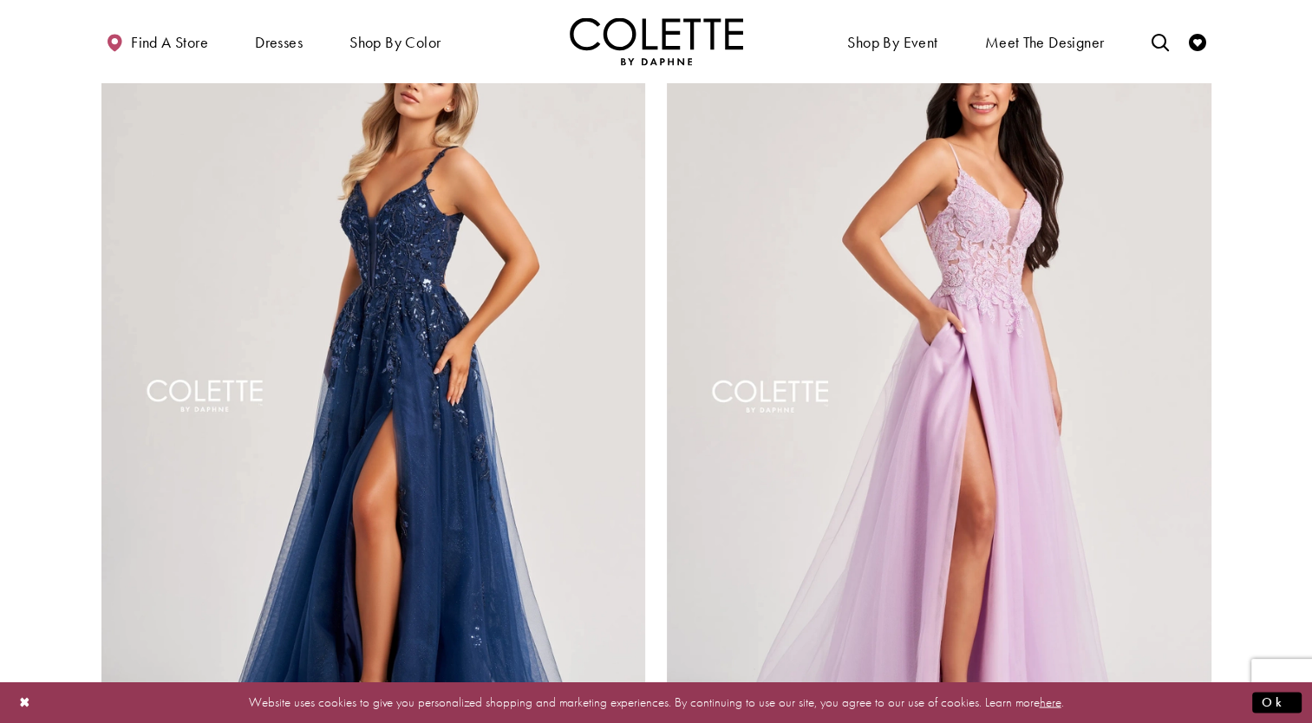
scroll to position [2749, 0]
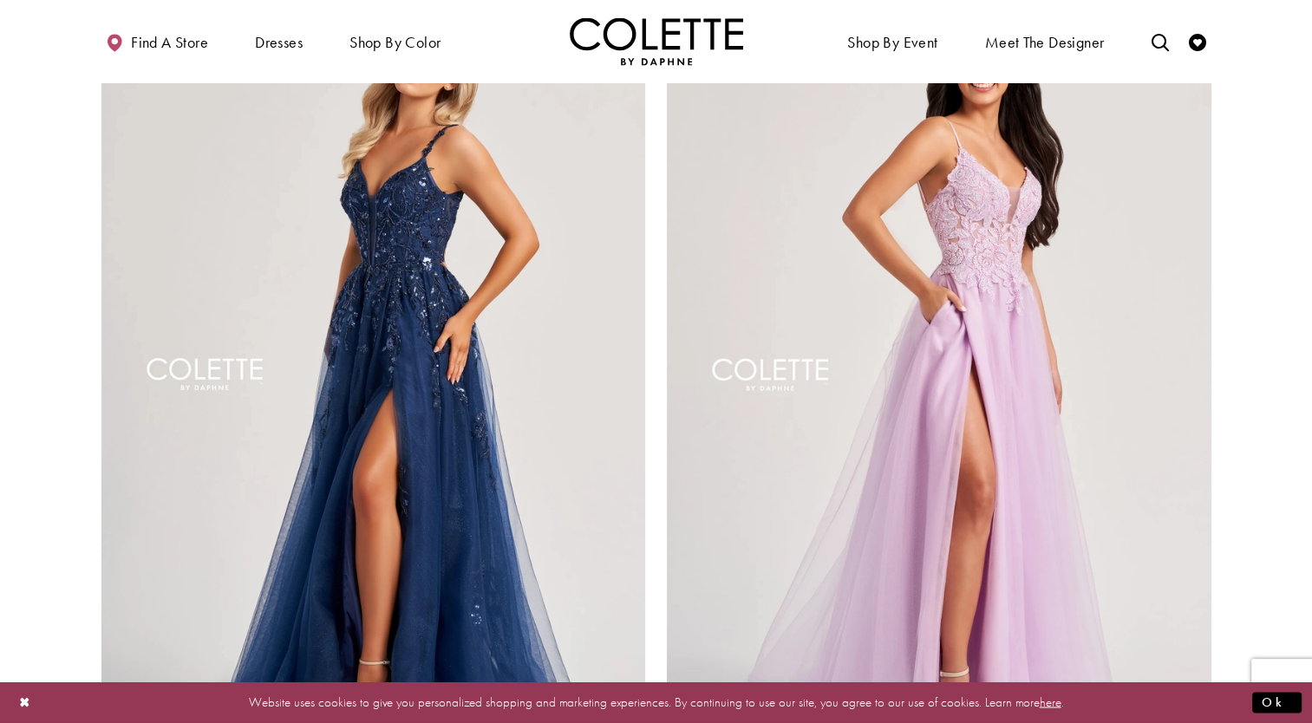
click at [679, 291] on img "Visit Colette by Daphne Style No. CL8100 Page" at bounding box center [939, 380] width 545 height 792
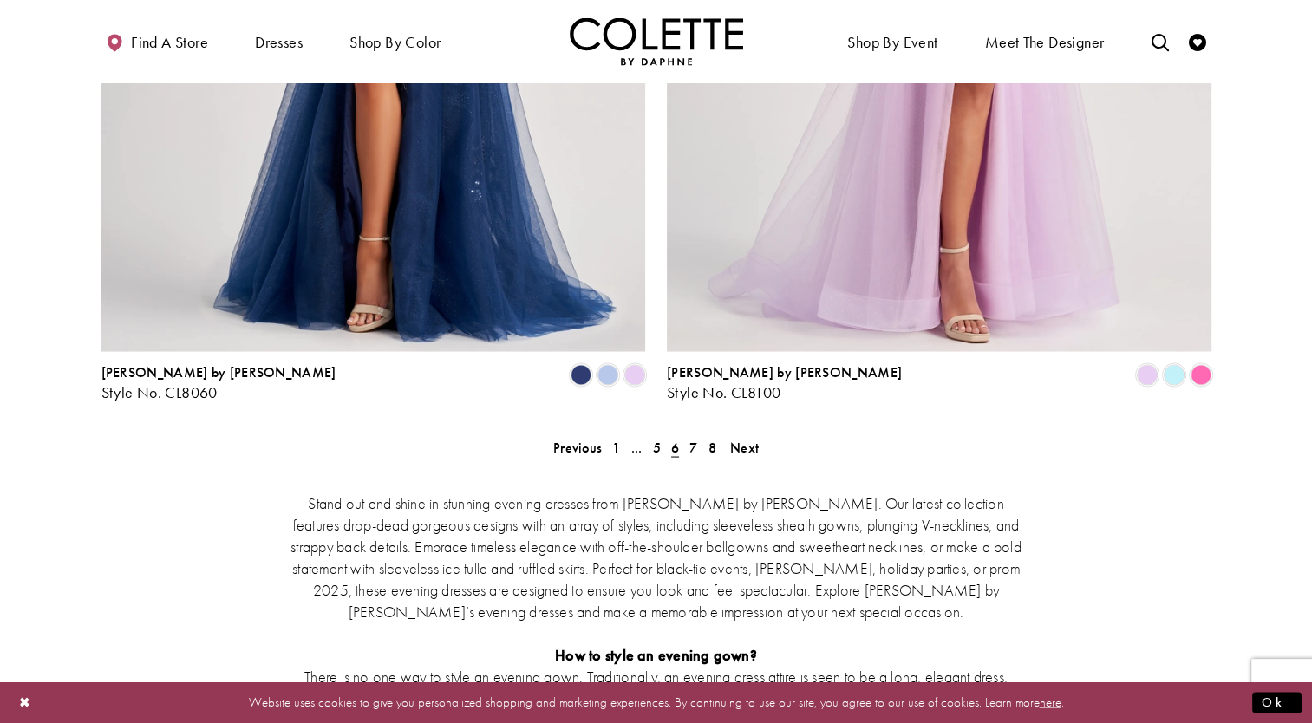
scroll to position [3183, 0]
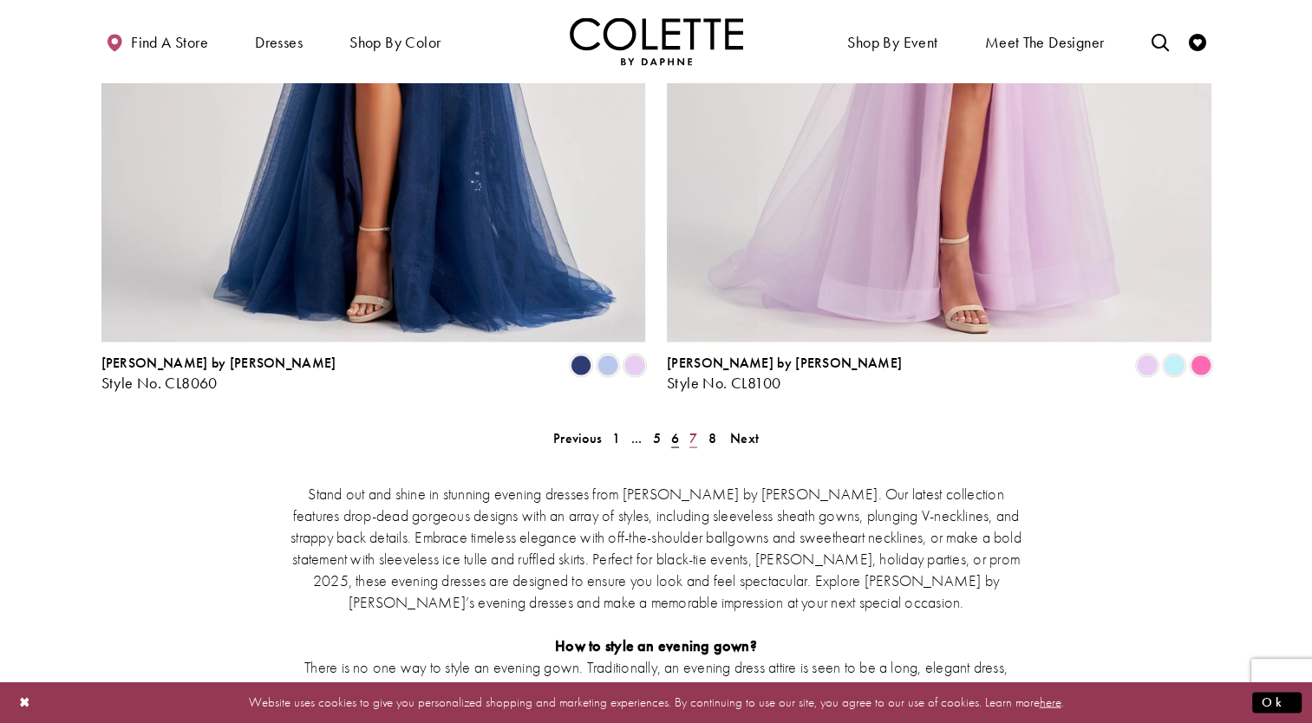
click at [695, 428] on span "7" at bounding box center [693, 437] width 8 height 18
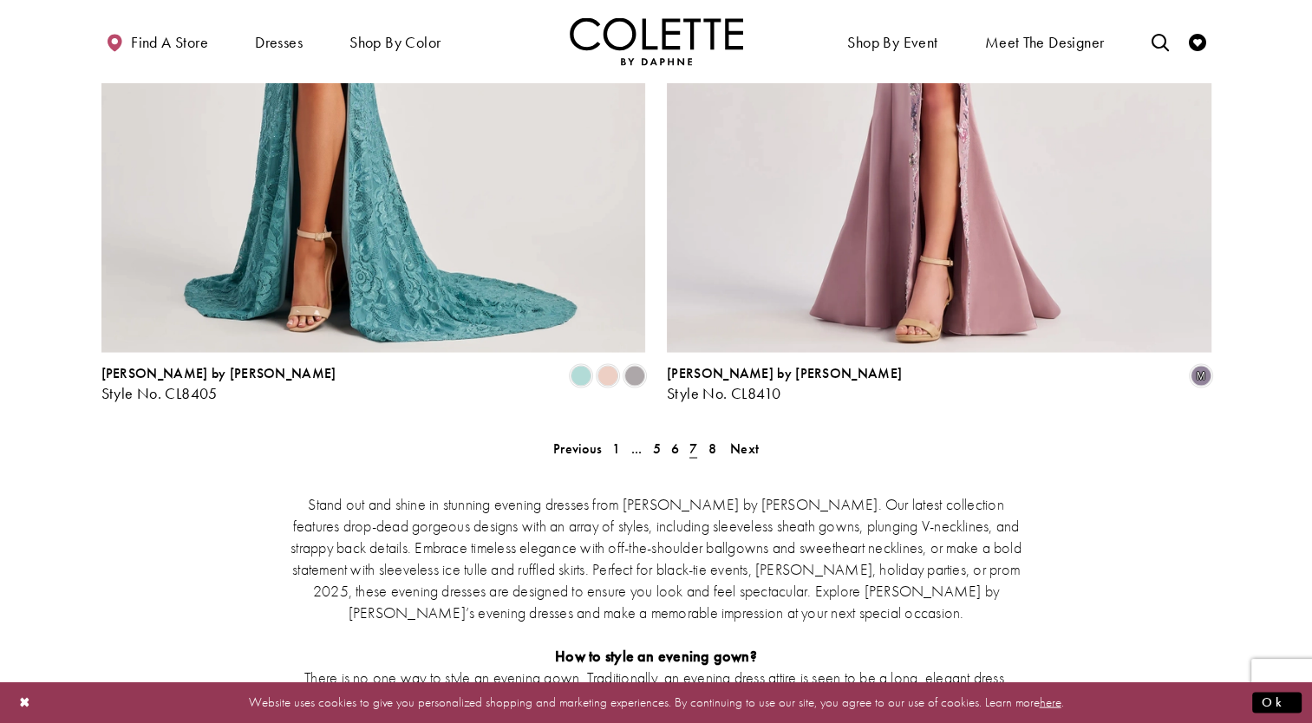
scroll to position [3180, 0]
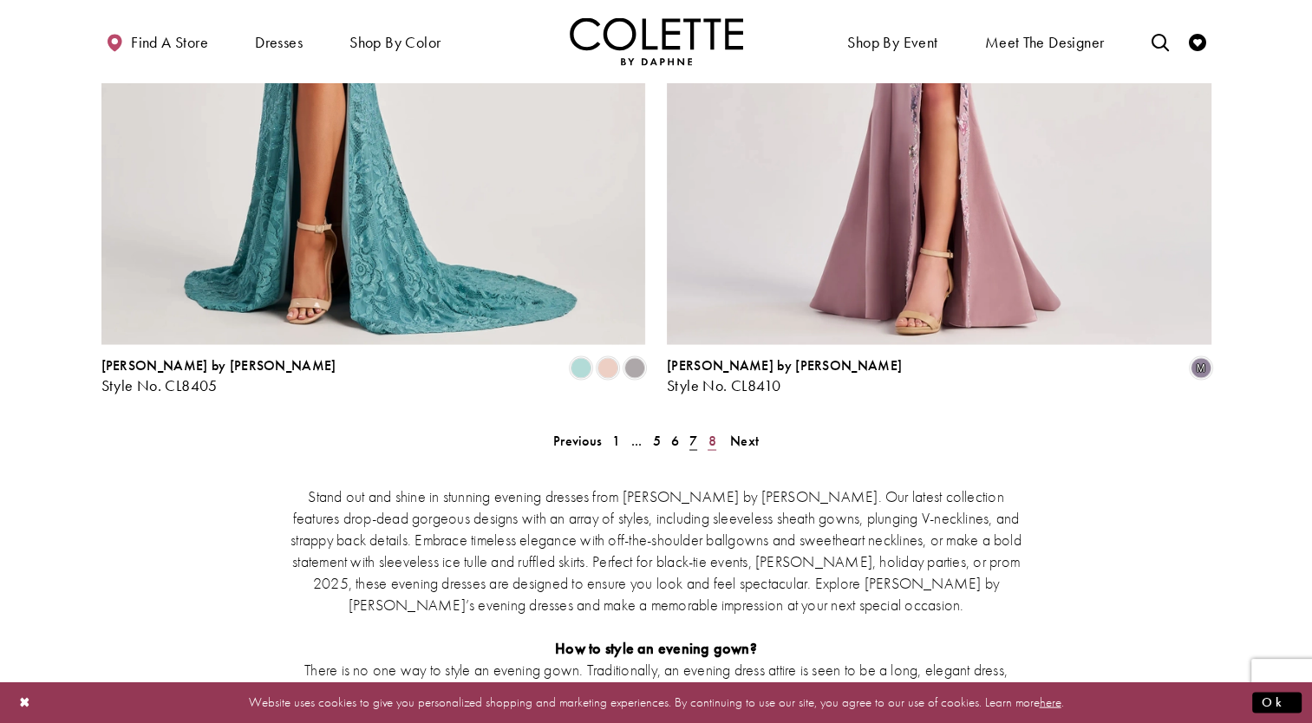
click at [711, 431] on span "8" at bounding box center [712, 440] width 8 height 18
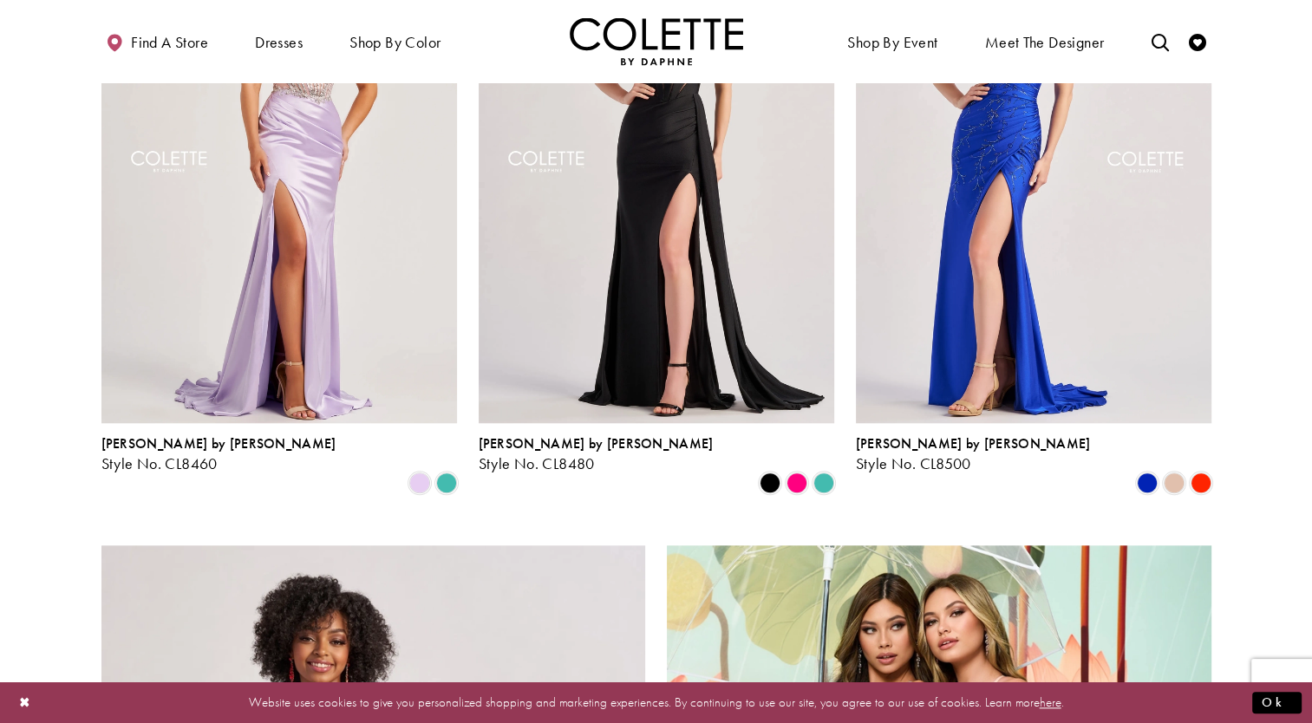
scroll to position [1389, 0]
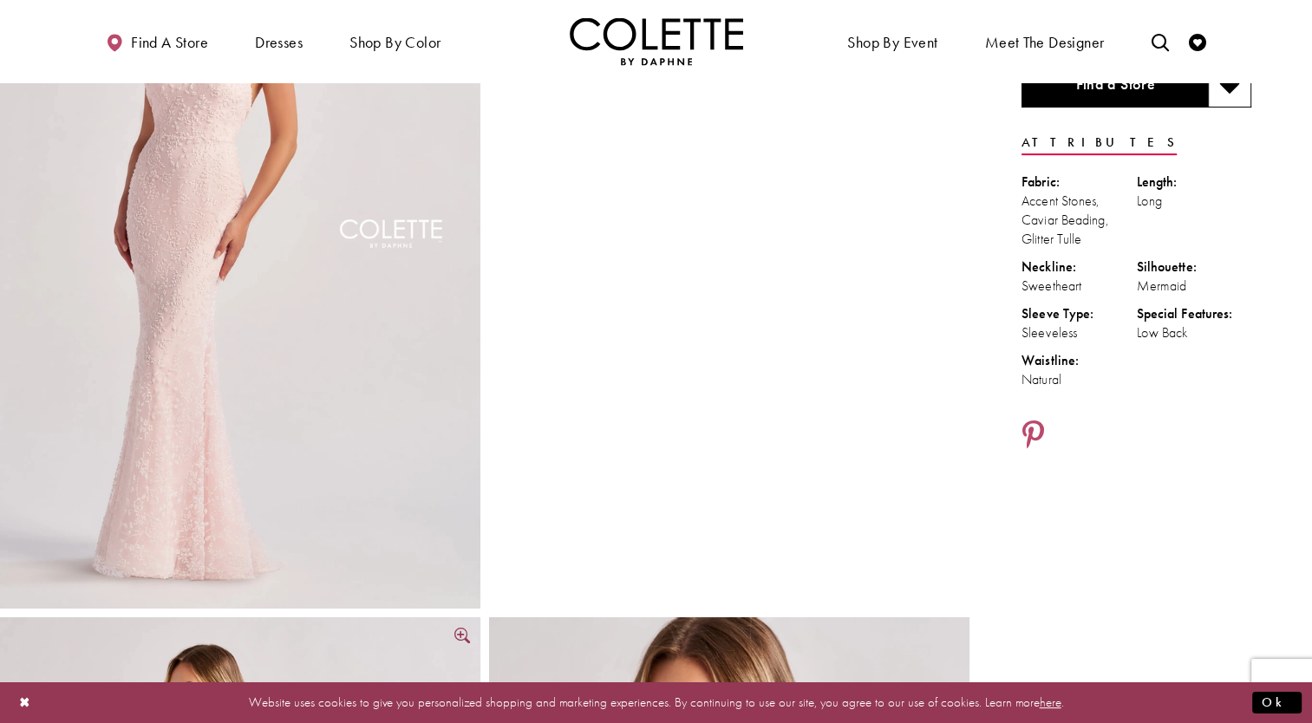
scroll to position [59, 0]
